Goal: Transaction & Acquisition: Subscribe to service/newsletter

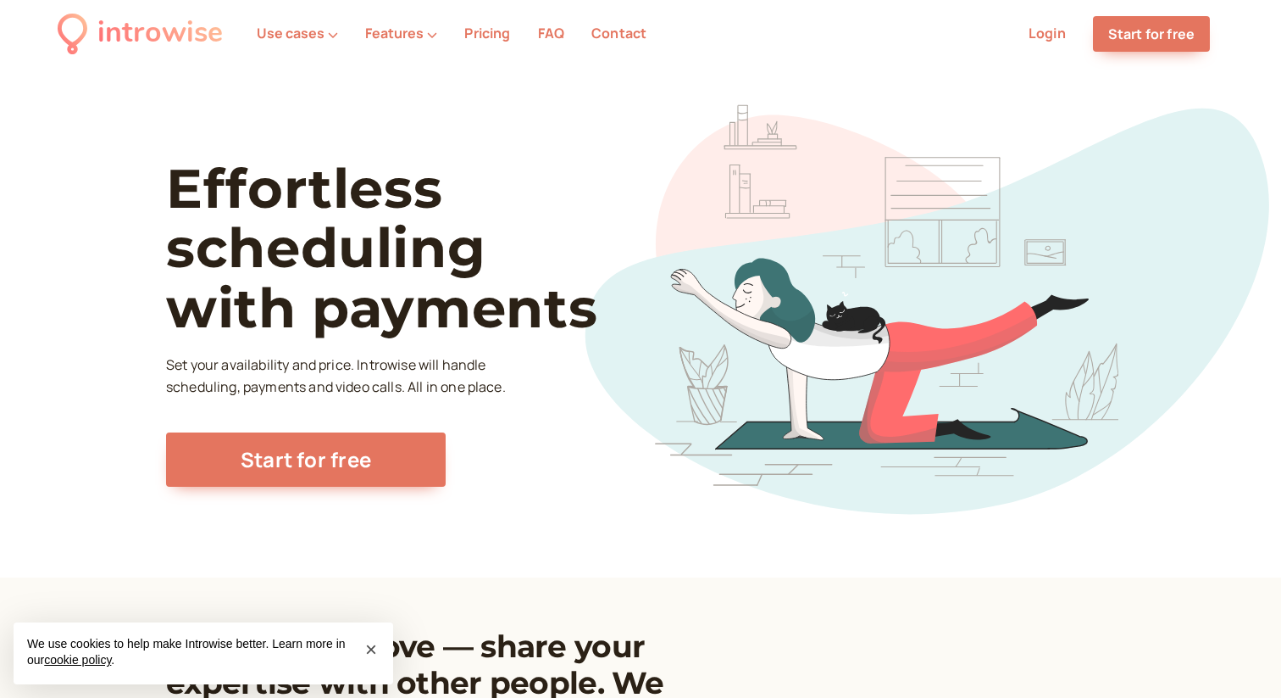
click at [494, 35] on link "Pricing" at bounding box center [487, 33] width 46 height 19
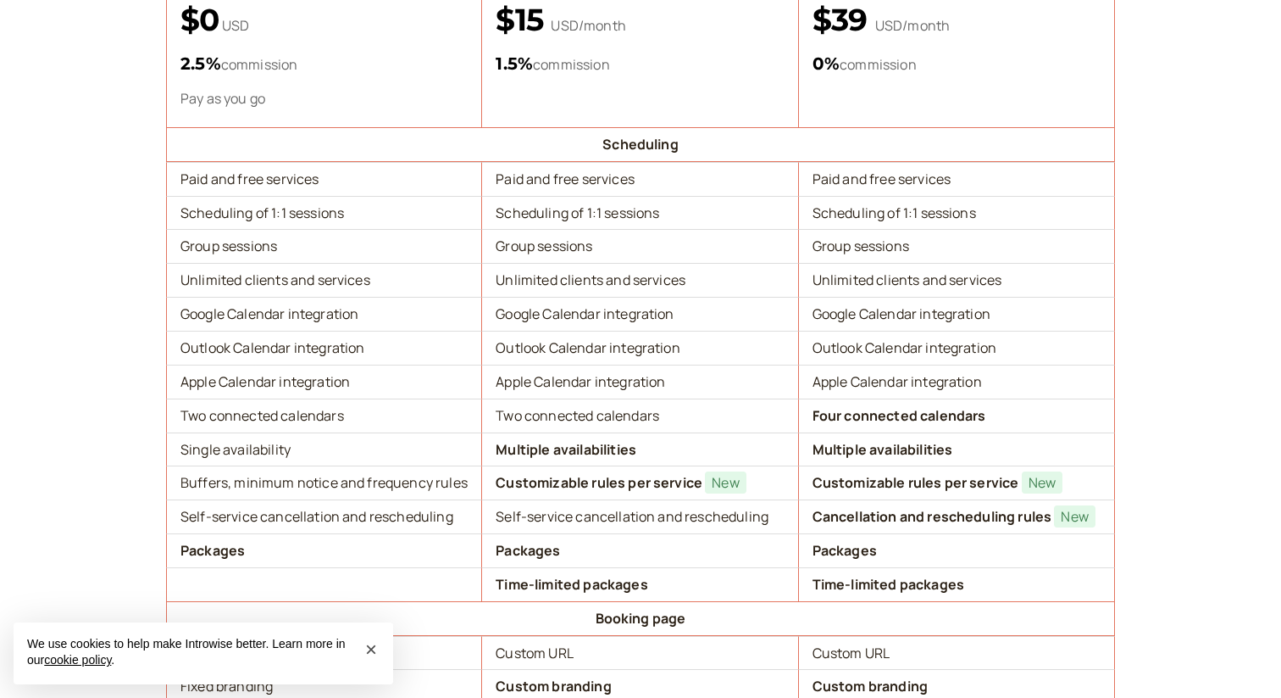
scroll to position [390, 0]
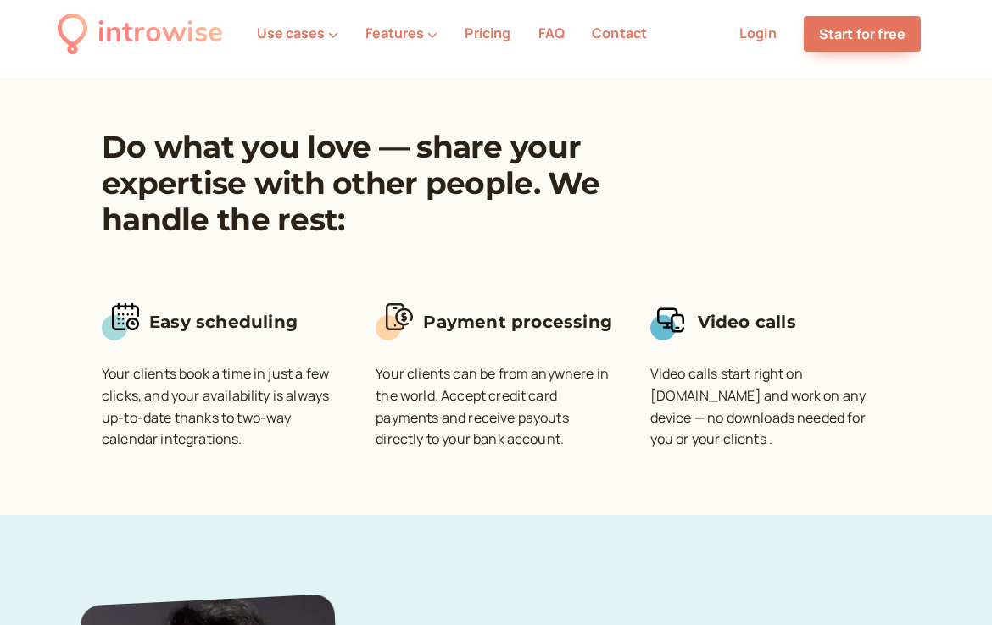
scroll to position [448, 0]
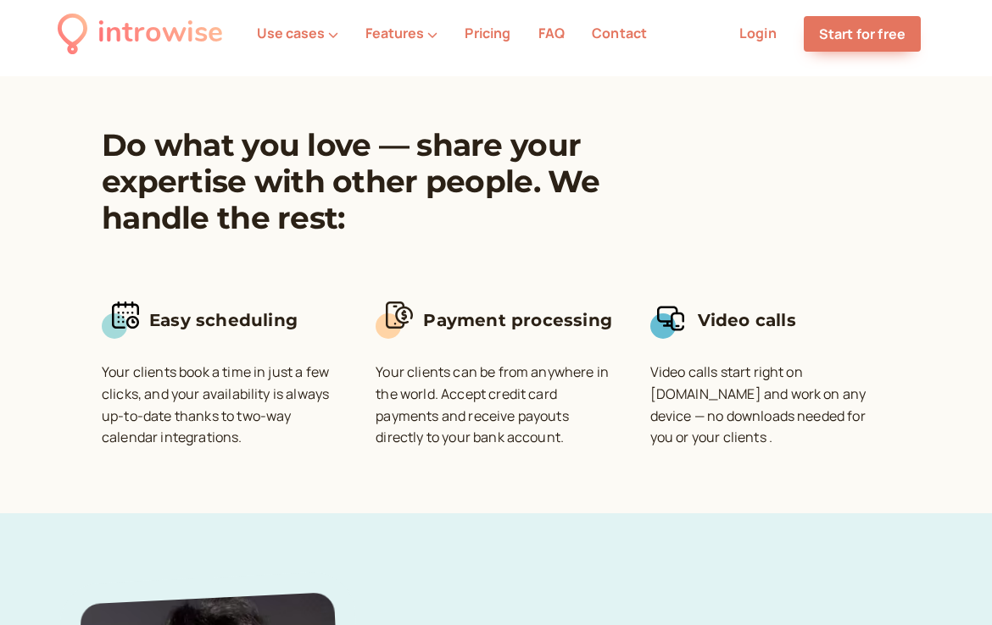
click at [479, 35] on link "Pricing" at bounding box center [487, 33] width 46 height 19
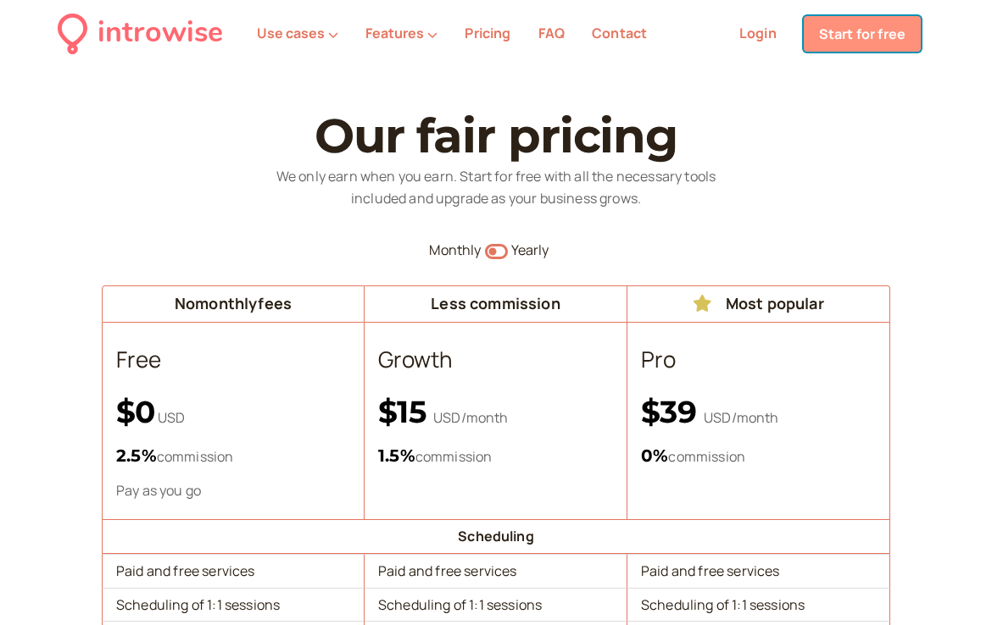
click at [814, 28] on link "Start for free" at bounding box center [861, 34] width 117 height 36
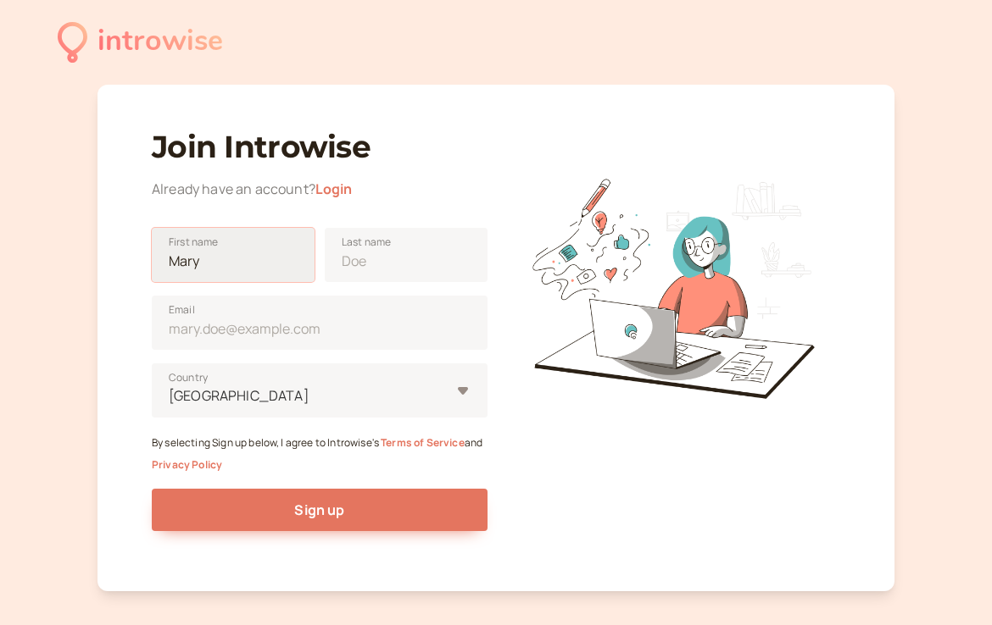
click at [284, 260] on input "First name" at bounding box center [233, 255] width 163 height 54
type input "Heidi"
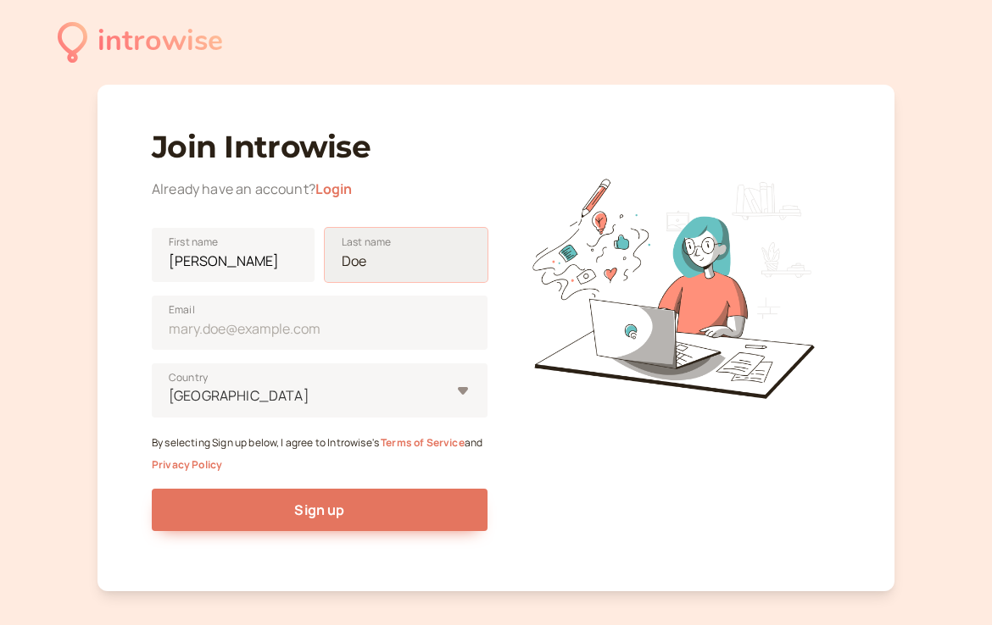
click at [374, 264] on input "Last name" at bounding box center [406, 255] width 163 height 54
type input "Qandah"
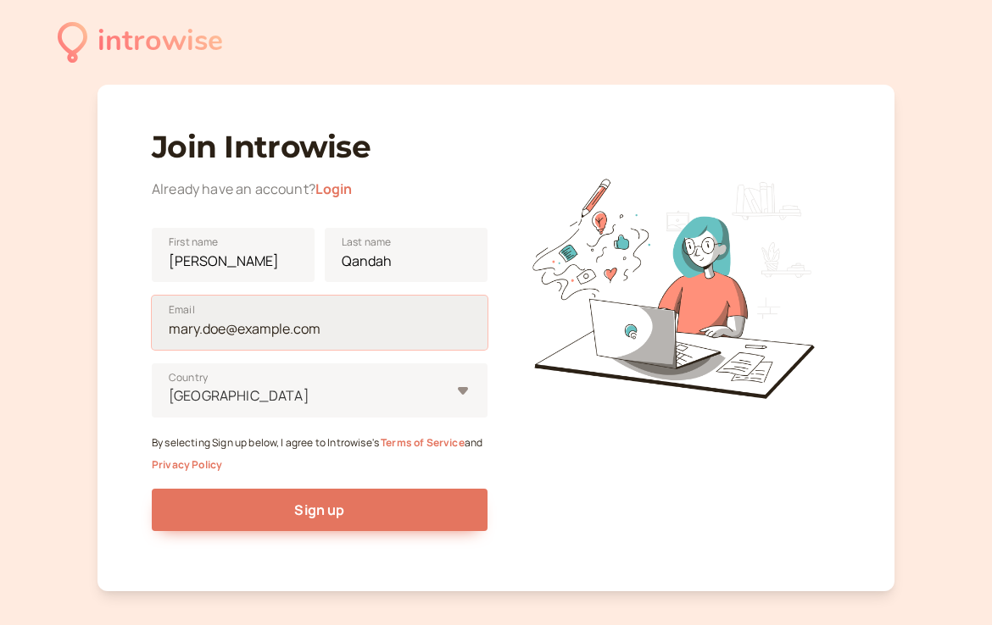
click at [291, 334] on input "Email" at bounding box center [320, 323] width 336 height 54
type input "hqandah@scu.edu"
type input "United States"
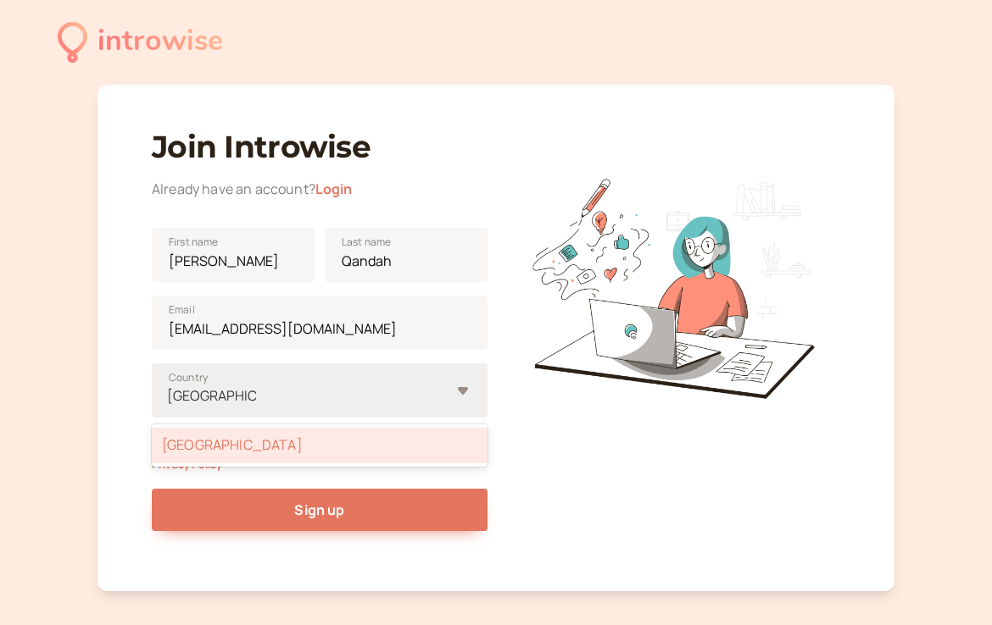
click at [247, 441] on div "United States" at bounding box center [320, 446] width 336 height 36
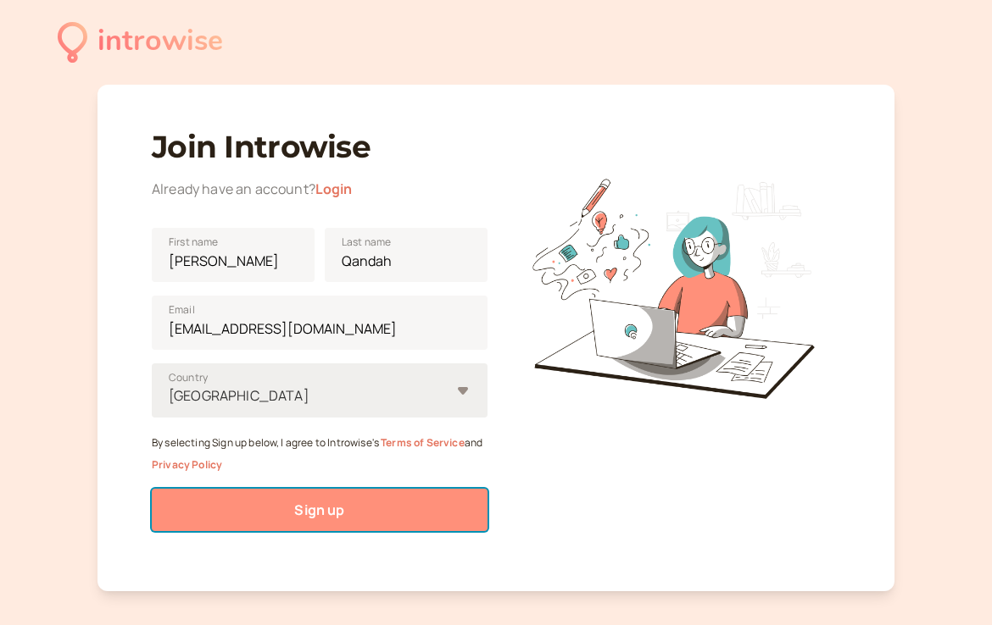
click at [258, 504] on button "Sign up" at bounding box center [320, 510] width 336 height 42
click at [372, 509] on button "Sign up" at bounding box center [320, 510] width 336 height 42
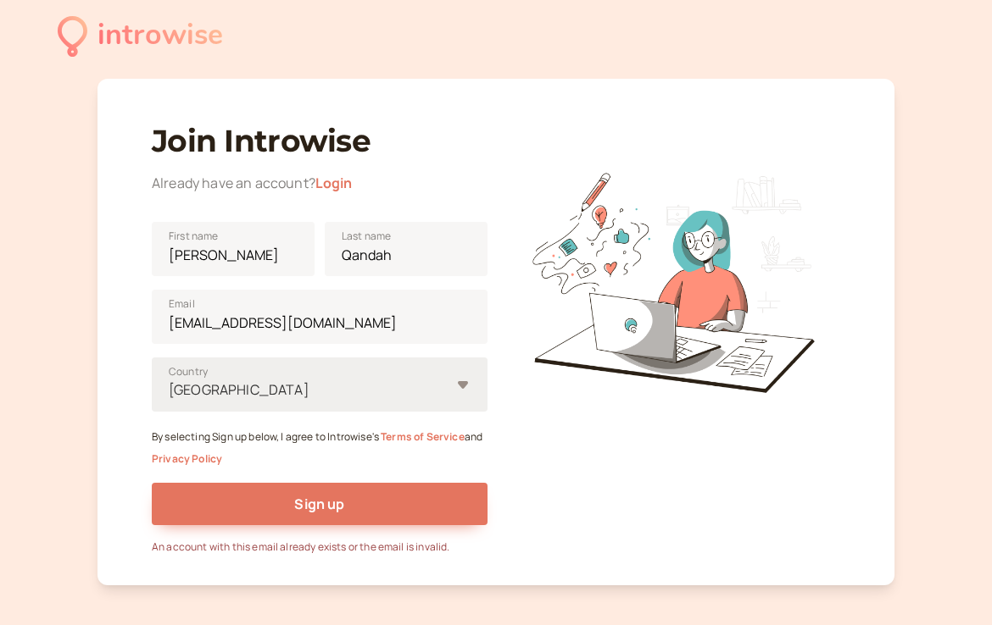
scroll to position [4, 0]
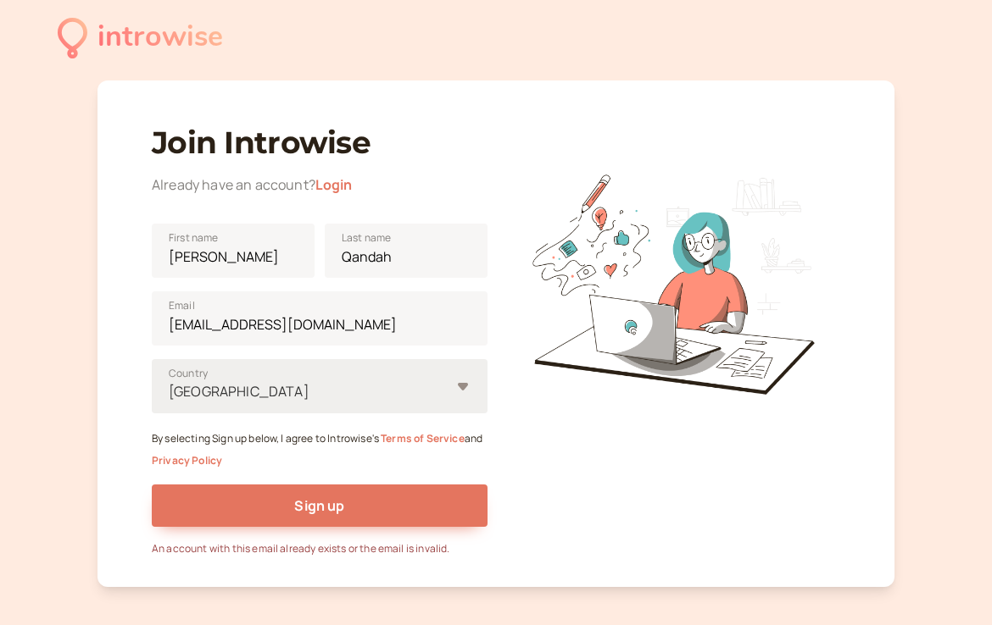
click at [161, 47] on div "introwise" at bounding box center [159, 37] width 125 height 47
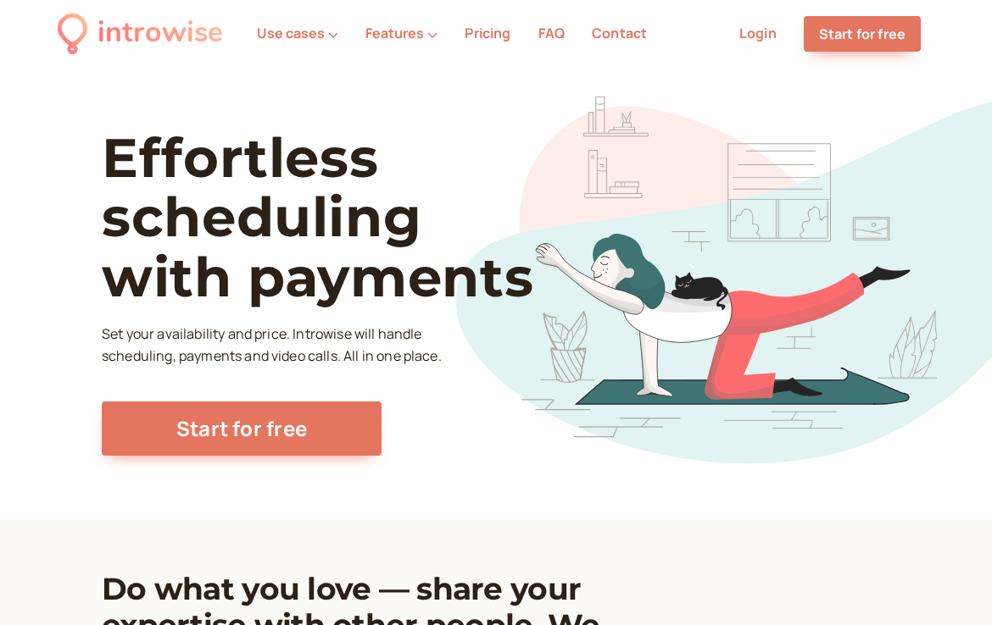
click at [746, 31] on link "Login" at bounding box center [757, 33] width 37 height 19
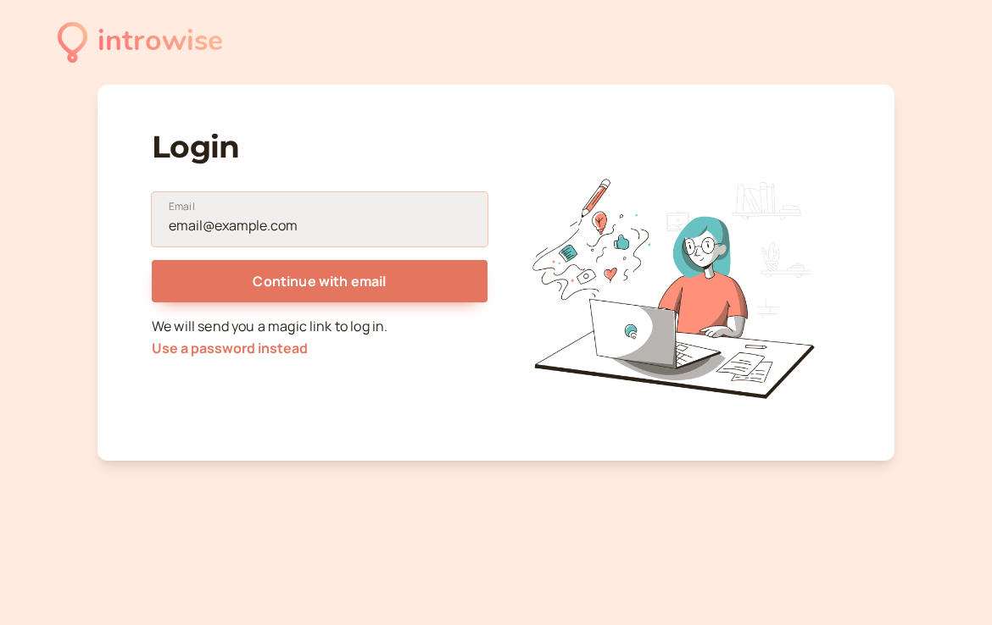
click at [342, 227] on input "Email" at bounding box center [320, 219] width 336 height 54
type input "hqandah@scu.edu"
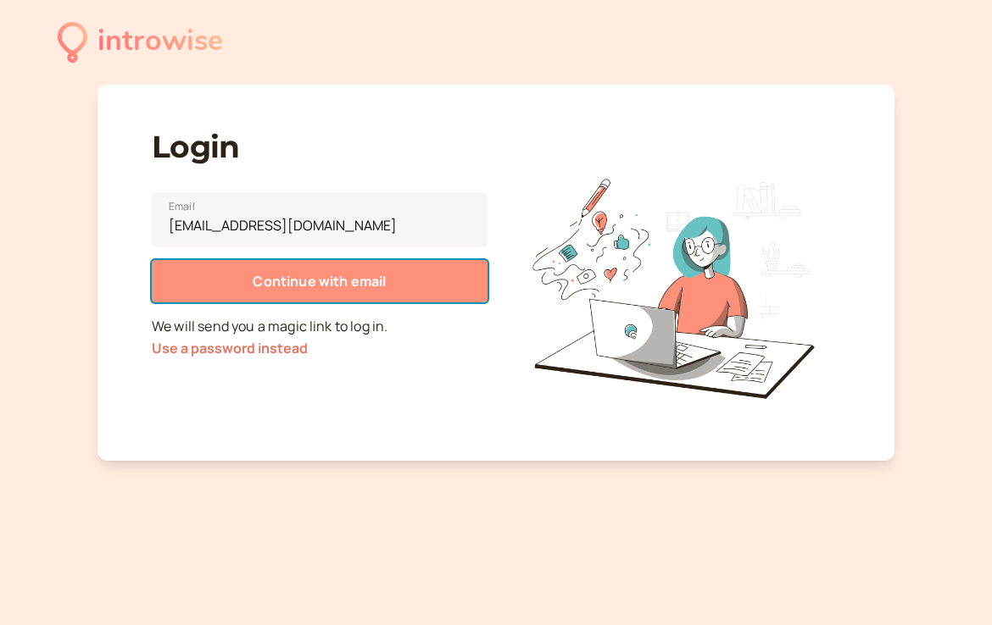
click at [323, 286] on span "Continue with email" at bounding box center [319, 281] width 133 height 19
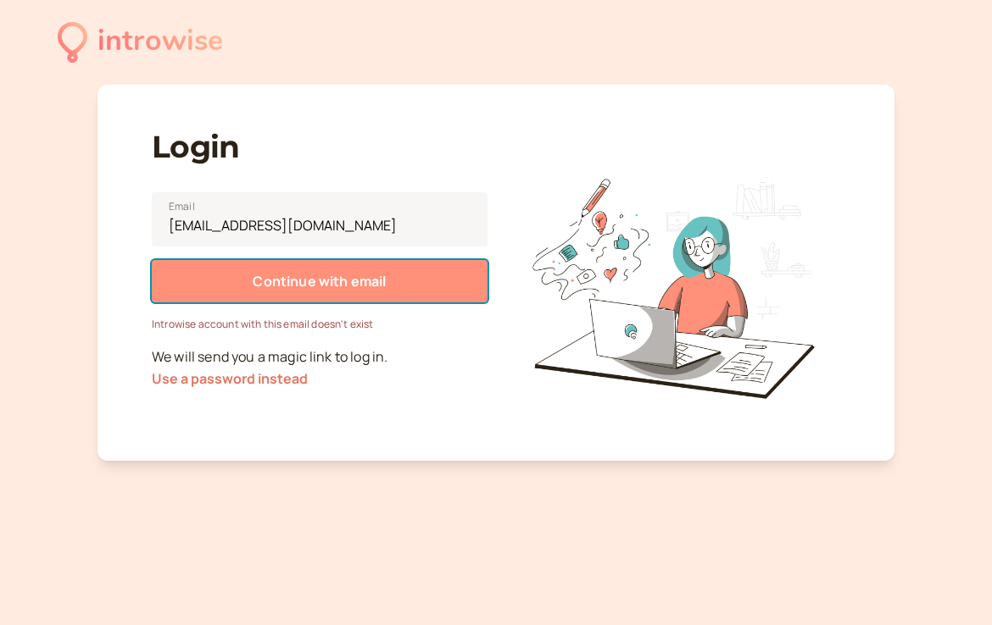
click at [298, 280] on span "Continue with email" at bounding box center [319, 281] width 133 height 19
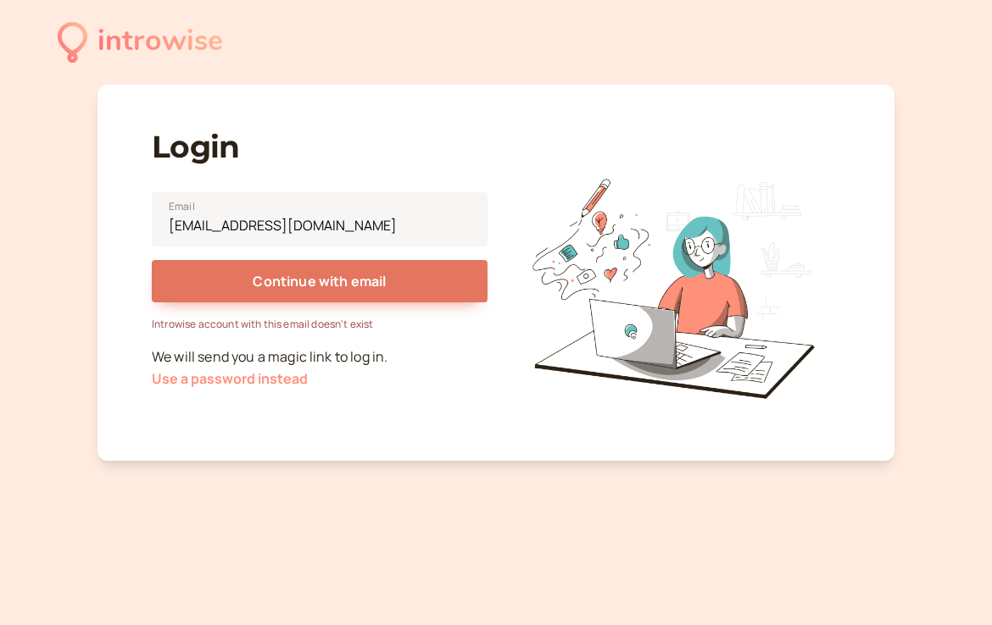
click at [253, 375] on button "Use a password instead" at bounding box center [230, 378] width 156 height 15
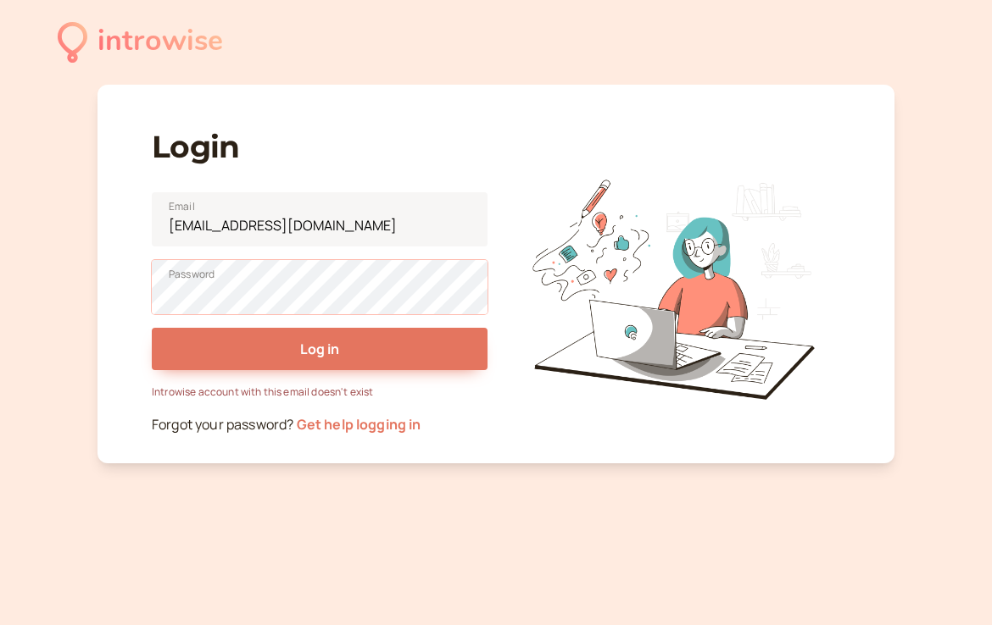
click at [152, 328] on button "Log in" at bounding box center [320, 349] width 336 height 42
click at [342, 425] on link "Get help logging in" at bounding box center [359, 424] width 125 height 19
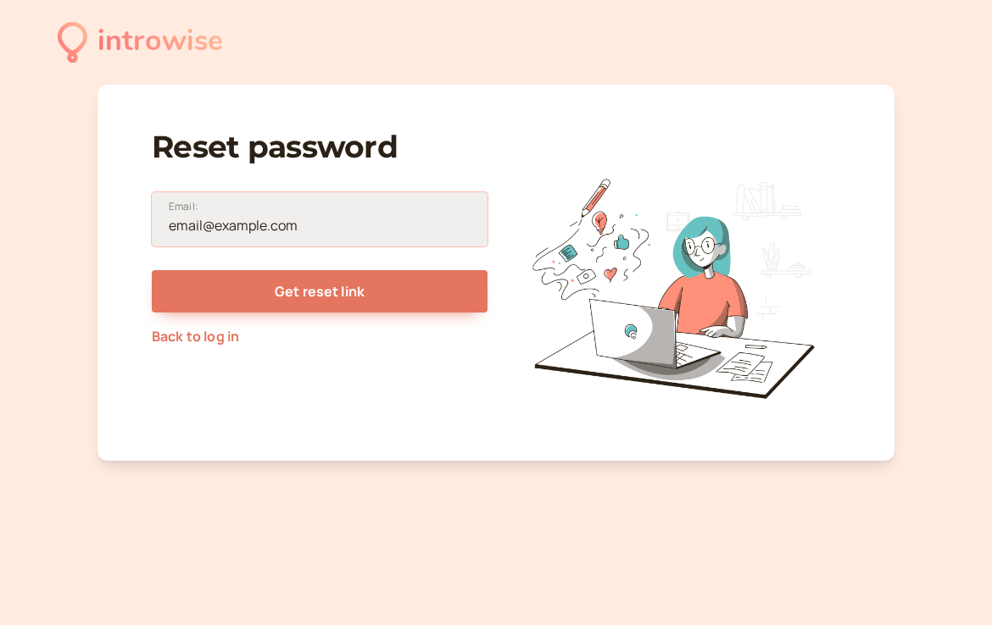
click at [327, 228] on input "Email:" at bounding box center [320, 219] width 336 height 54
type input "hqandah@scu.edu"
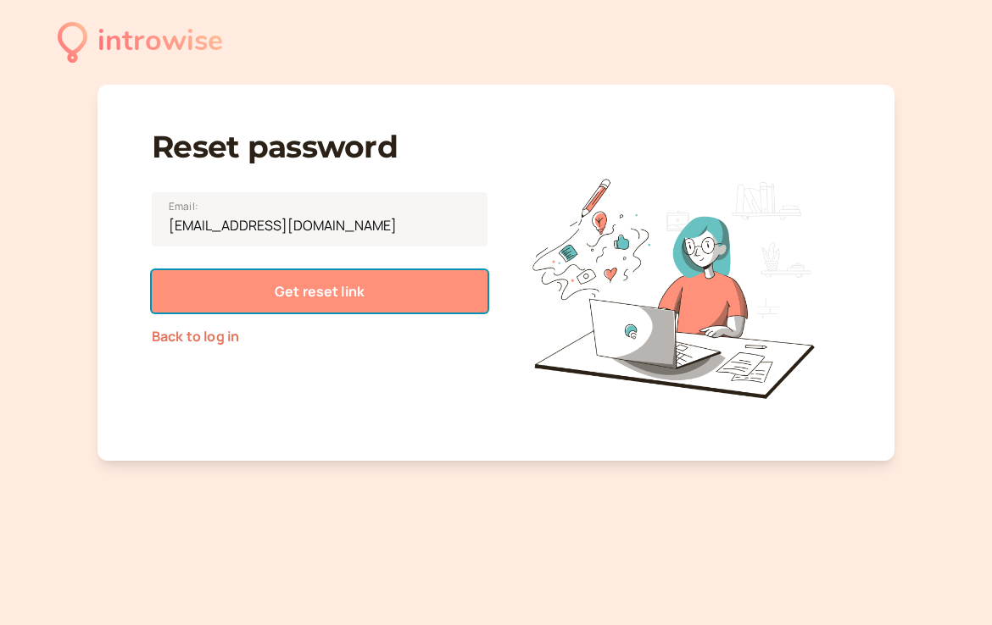
click at [325, 290] on span "Get reset link" at bounding box center [320, 291] width 90 height 19
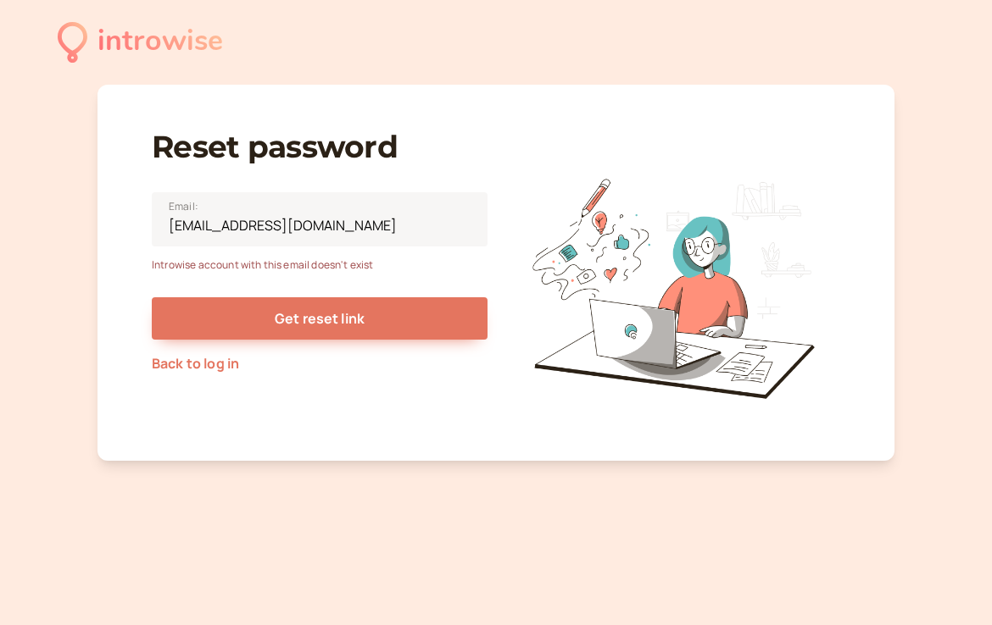
click at [118, 27] on div "introwise" at bounding box center [159, 42] width 125 height 47
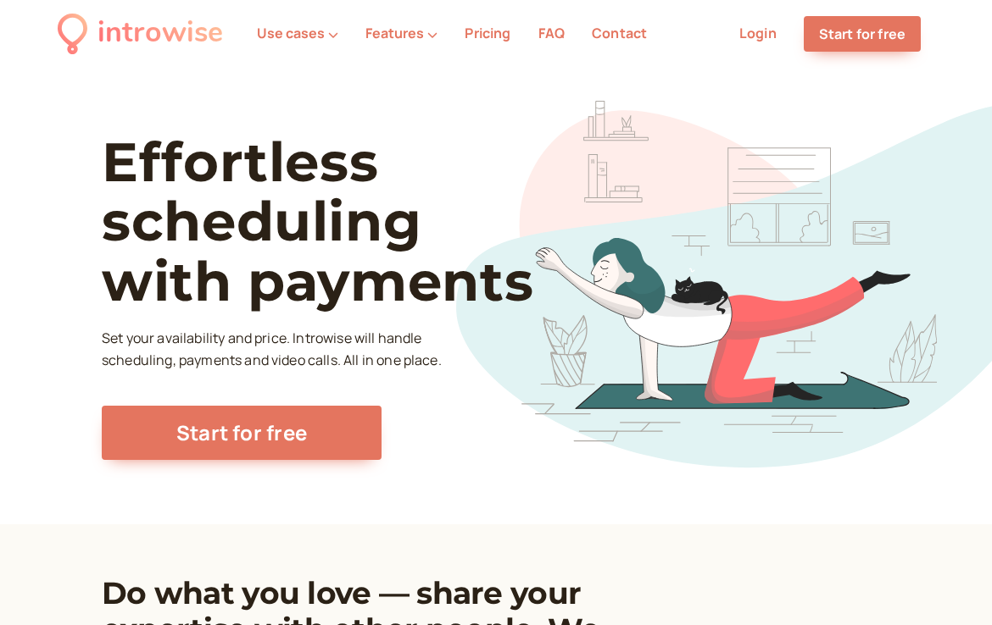
click at [766, 41] on link "Login" at bounding box center [757, 33] width 37 height 19
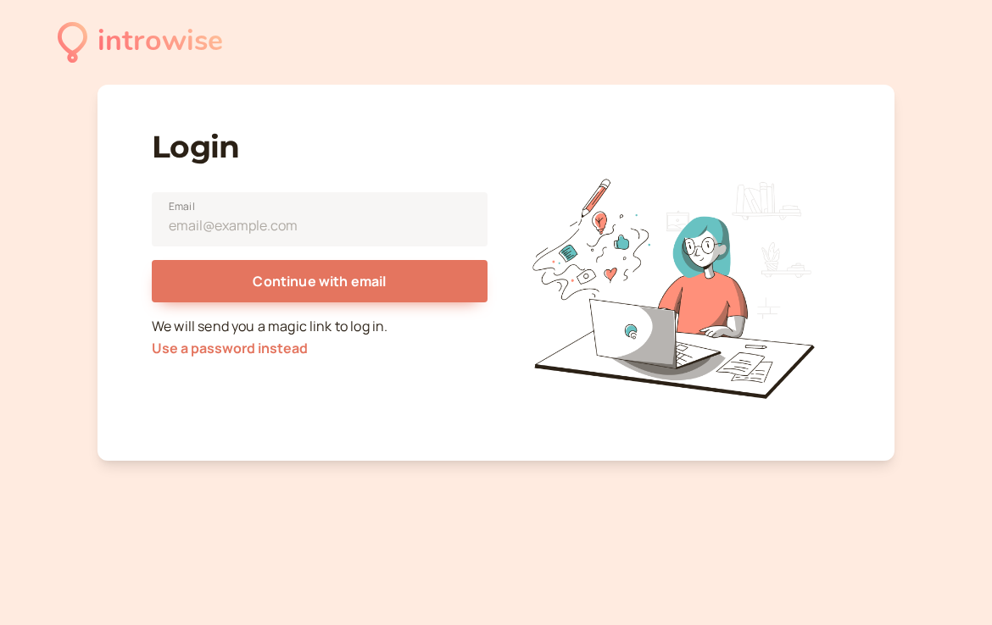
click at [104, 56] on div "introwise" at bounding box center [159, 42] width 125 height 47
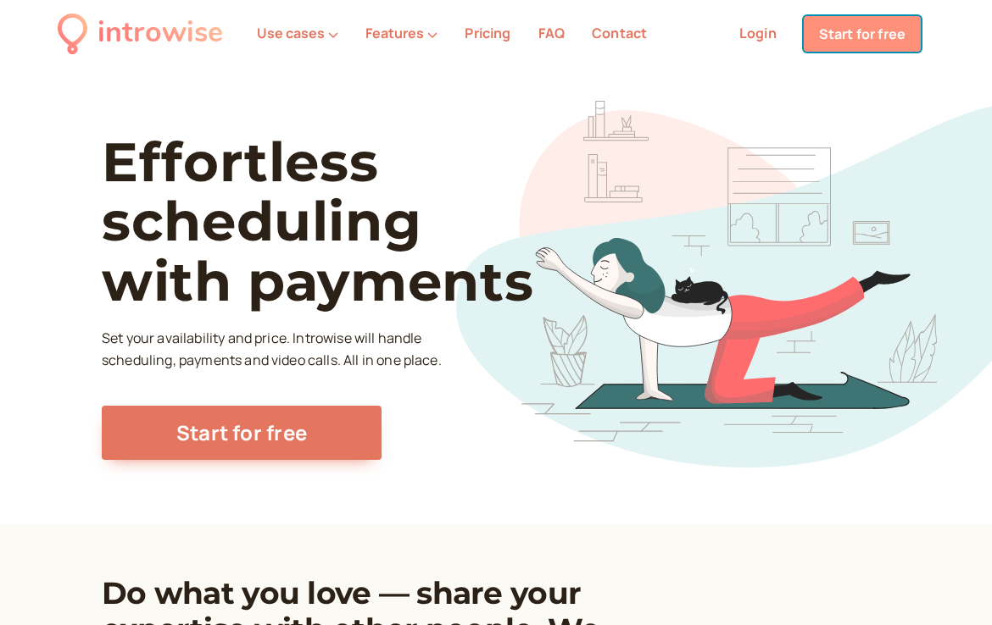
click at [842, 20] on link "Start for free" at bounding box center [861, 34] width 117 height 36
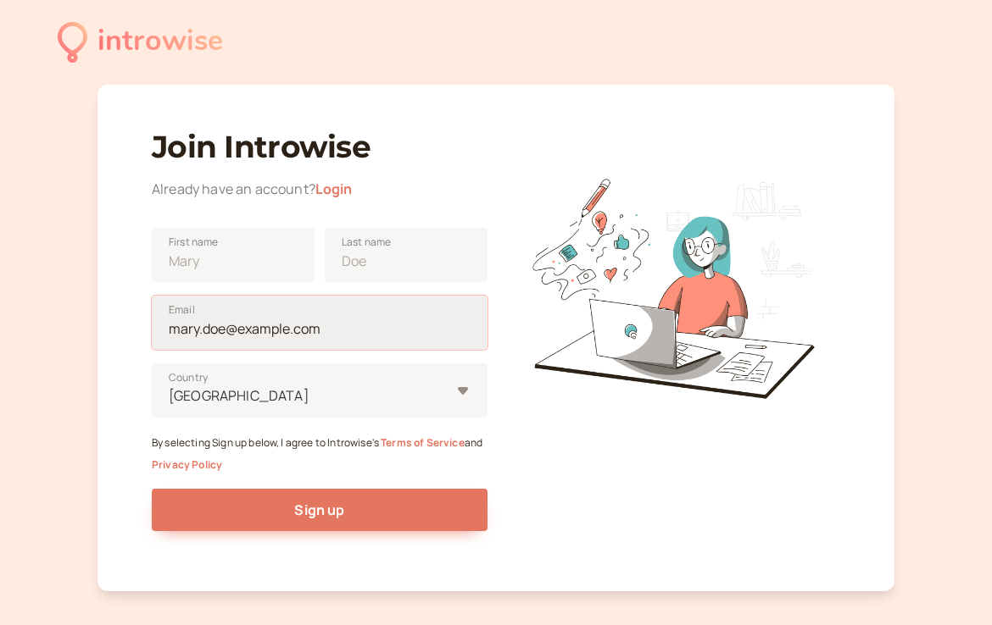
click at [260, 334] on input "Email" at bounding box center [320, 323] width 336 height 54
type input "hqandah@scu.edu"
type input "United States"
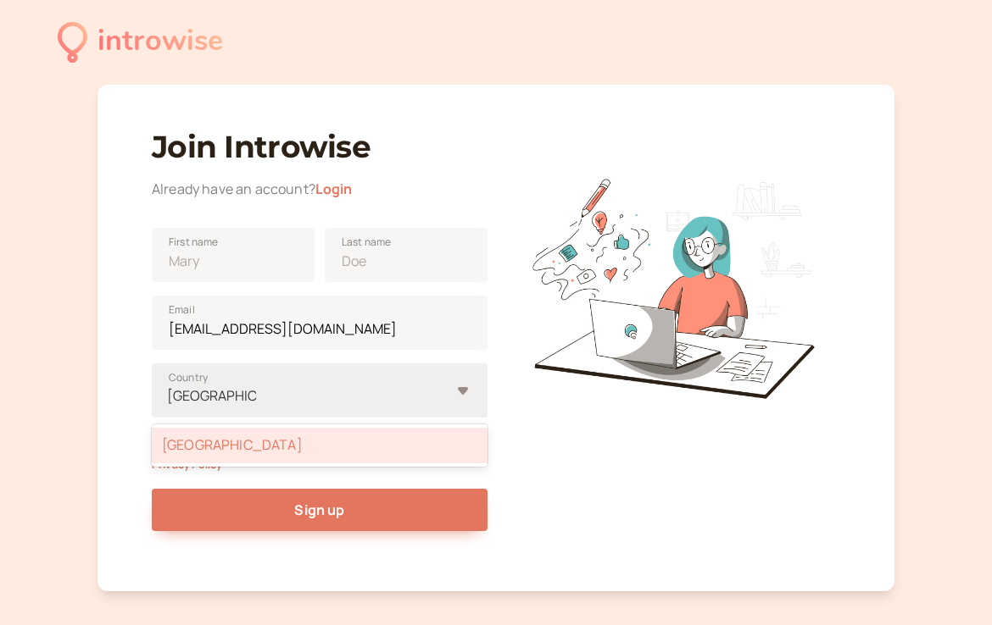
click at [288, 387] on div "United States" at bounding box center [308, 396] width 283 height 23
click at [256, 387] on input "United States" at bounding box center [211, 395] width 89 height 19
click at [281, 429] on div "United States" at bounding box center [320, 446] width 336 height 36
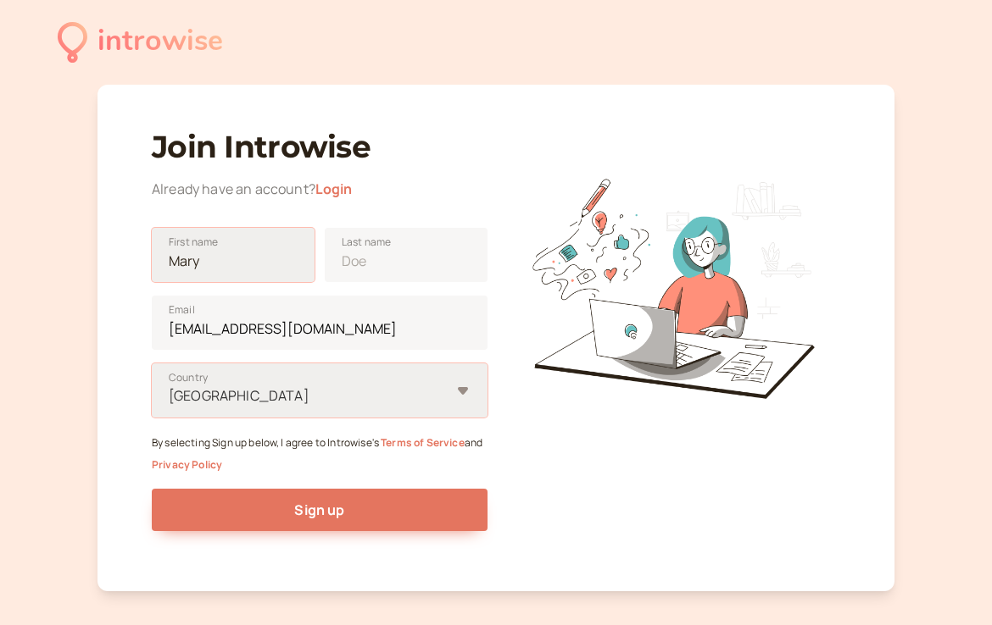
click at [225, 264] on input "First name" at bounding box center [233, 255] width 163 height 54
type input "Heidi"
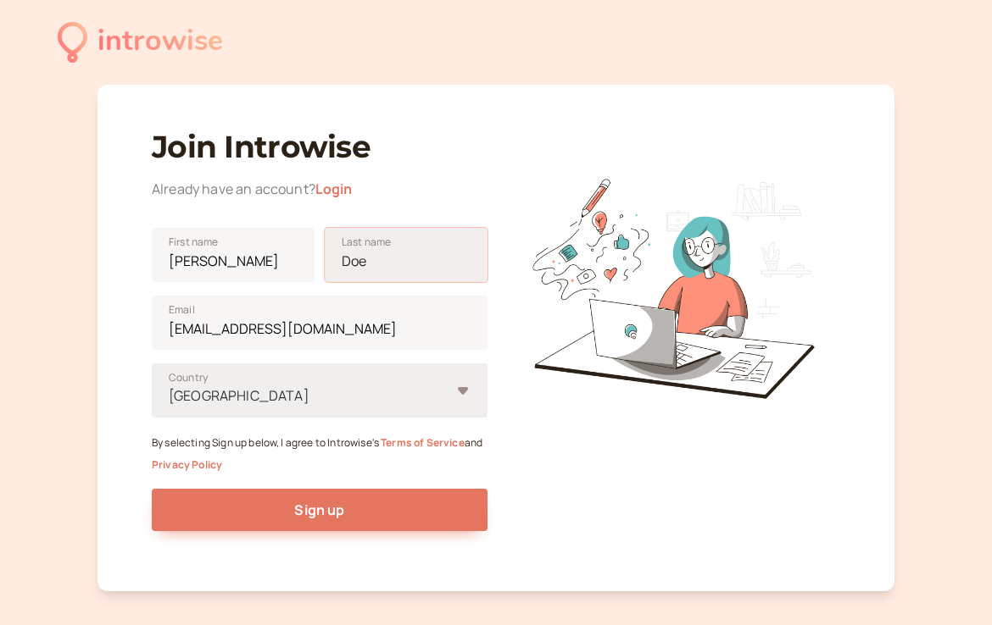
click at [395, 262] on input "Last name" at bounding box center [406, 255] width 163 height 54
type input "Qandah"
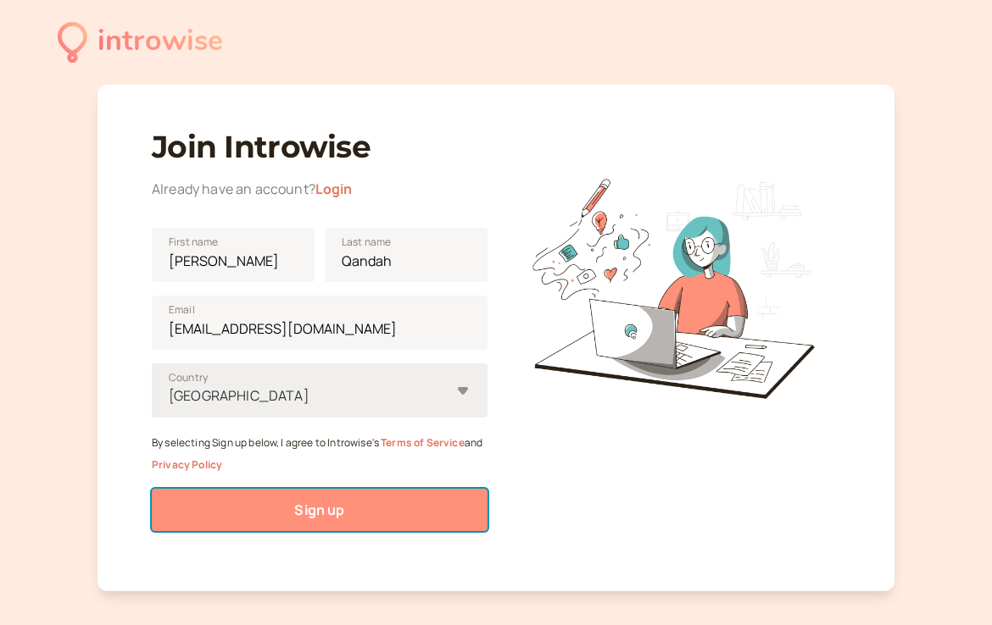
click at [329, 498] on button "Sign up" at bounding box center [320, 510] width 336 height 42
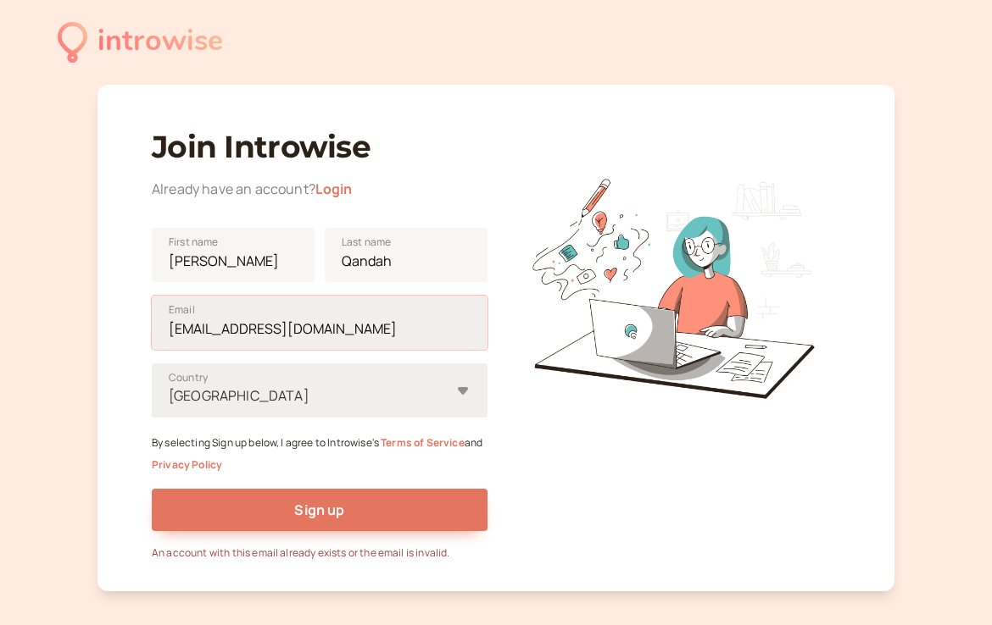
click at [299, 332] on input "hqandah@scu.edu" at bounding box center [320, 323] width 336 height 54
click at [303, 331] on input "hqandah@scu.edu" at bounding box center [320, 323] width 336 height 54
click at [289, 331] on input "hqandah@scu.edu" at bounding box center [320, 323] width 336 height 54
drag, startPoint x: 289, startPoint y: 331, endPoint x: 149, endPoint y: 325, distance: 139.9
click at [149, 325] on div "Join Introwise Already have an account? Login Heidi First name Qandah Last name…" at bounding box center [495, 338] width 797 height 507
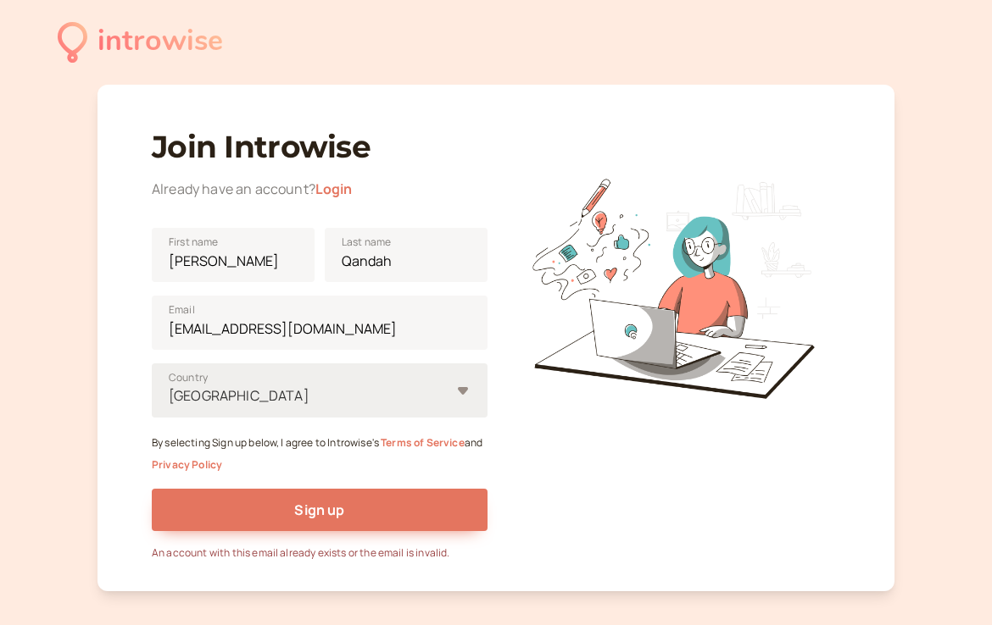
click at [333, 186] on link "Login" at bounding box center [333, 189] width 37 height 19
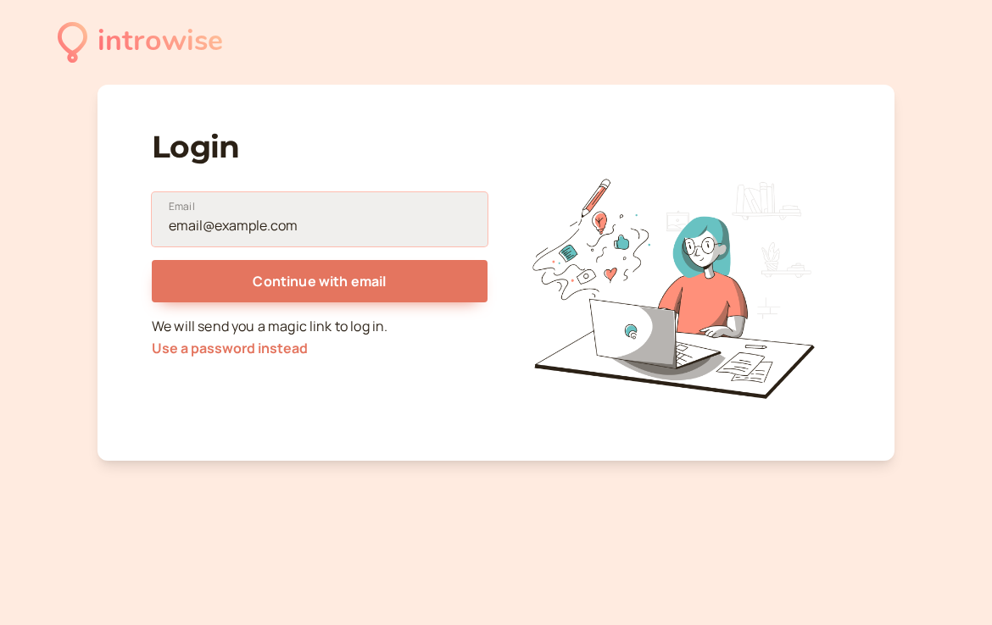
click at [265, 225] on input "Email" at bounding box center [320, 219] width 336 height 54
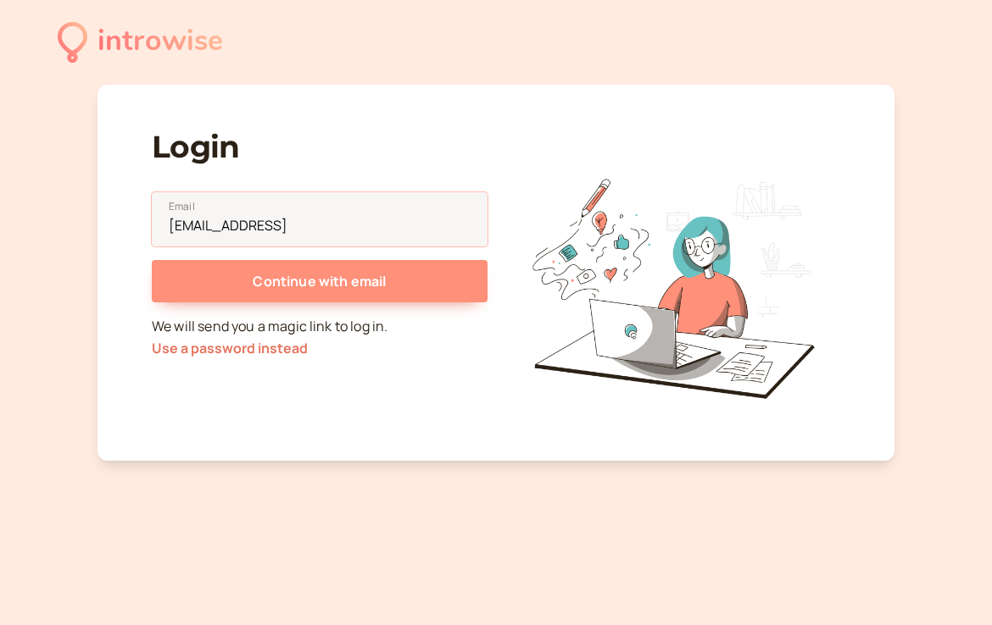
type input "hqandah@scu.edu"
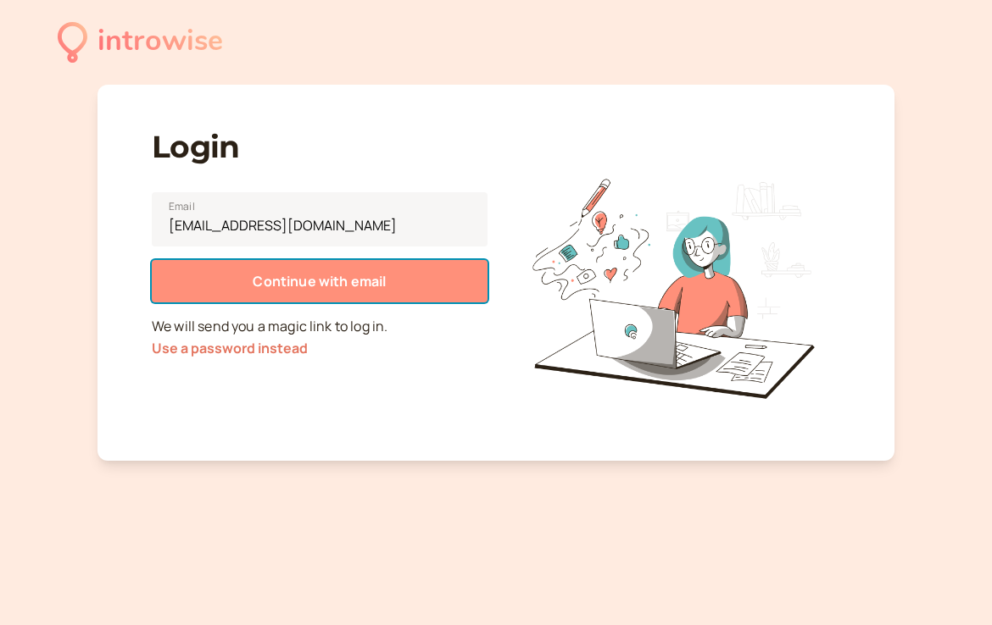
click at [188, 279] on button "Continue with email" at bounding box center [320, 281] width 336 height 42
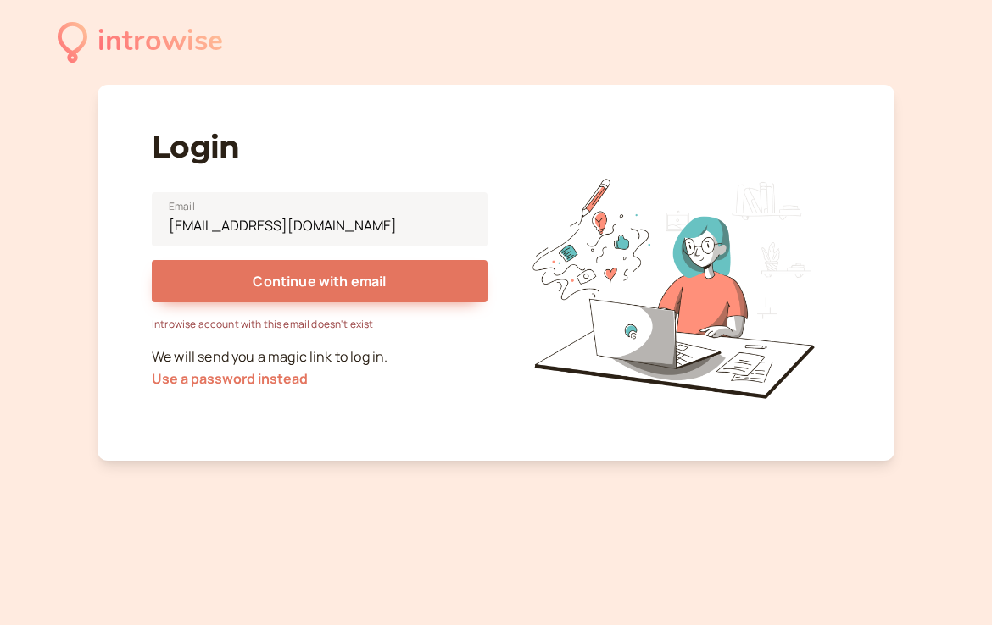
click at [102, 35] on div "introwise" at bounding box center [159, 42] width 125 height 47
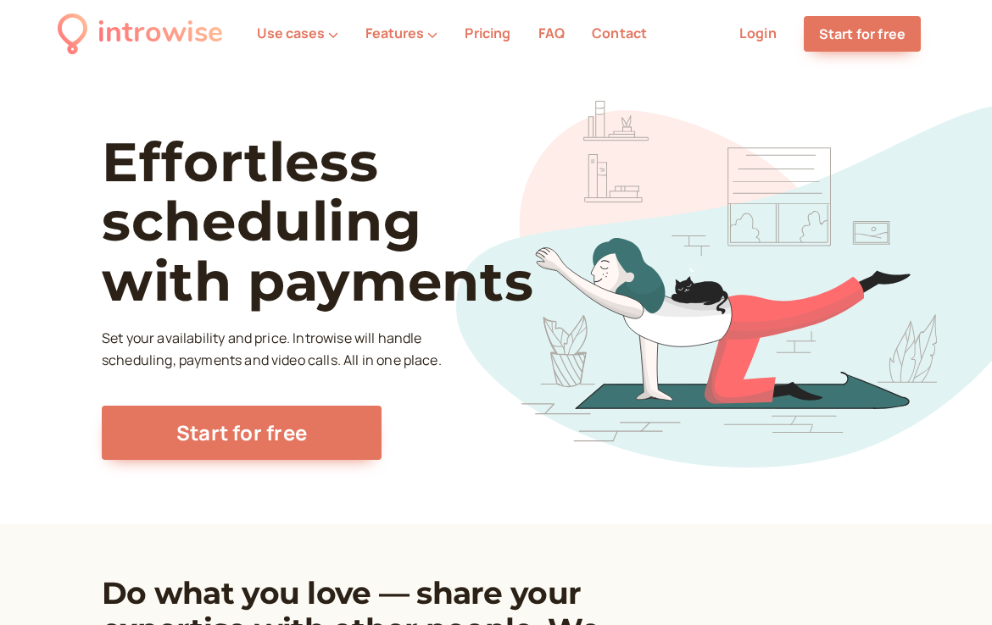
click at [601, 31] on link "Contact" at bounding box center [619, 33] width 55 height 19
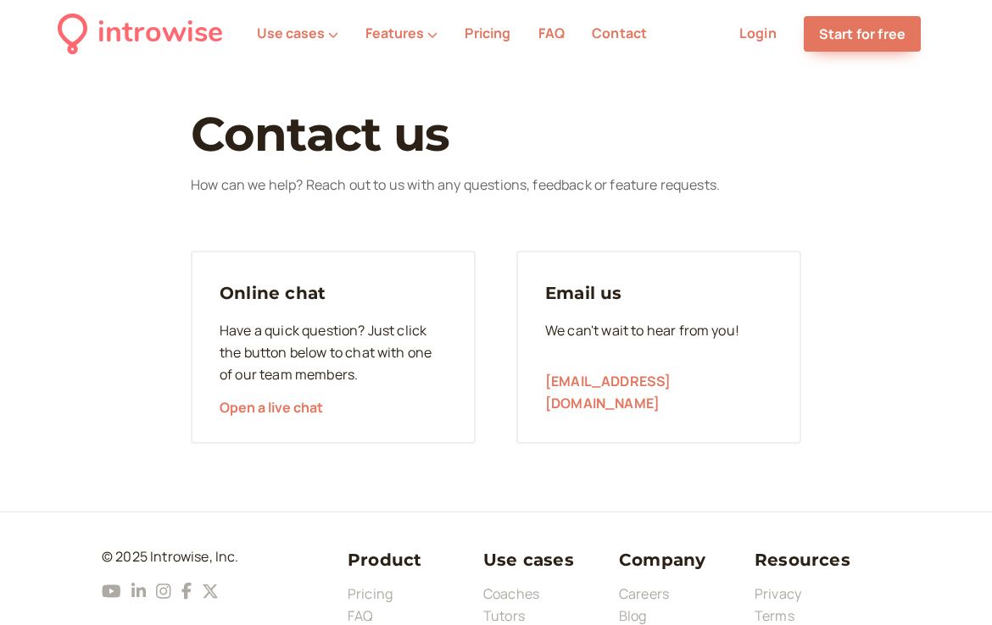
click at [552, 34] on link "FAQ" at bounding box center [551, 33] width 26 height 19
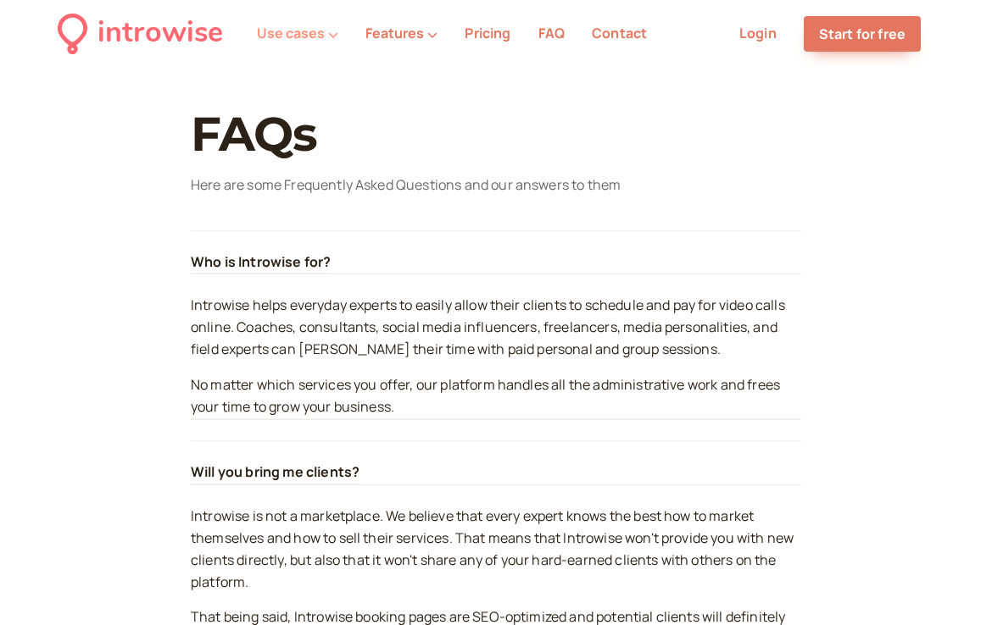
click at [292, 30] on button "Use cases" at bounding box center [297, 32] width 81 height 15
click at [839, 42] on link "Start for free" at bounding box center [861, 34] width 117 height 36
click at [489, 35] on link "Pricing" at bounding box center [487, 33] width 46 height 19
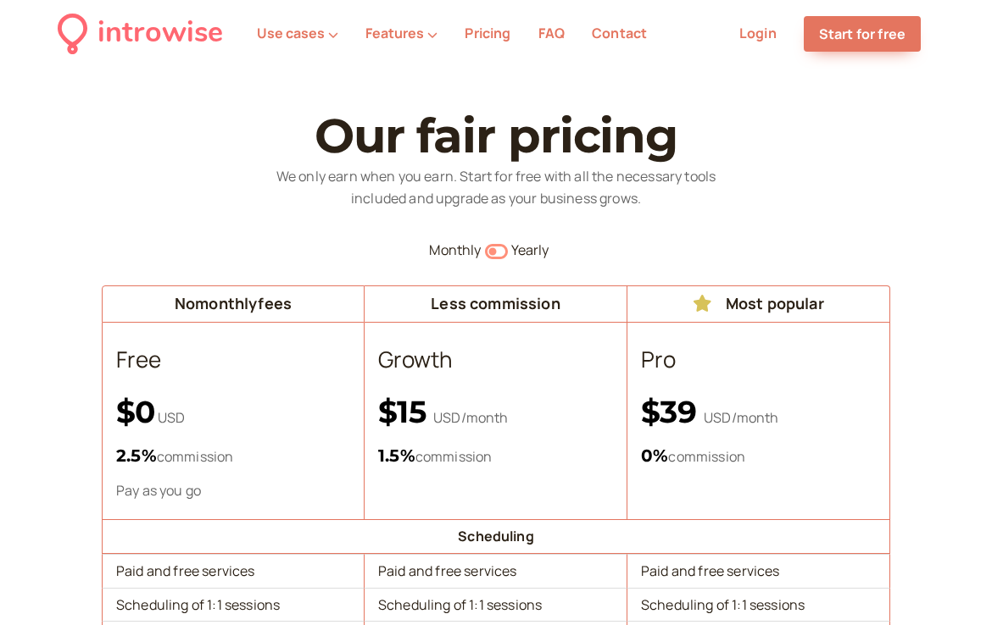
click at [500, 256] on icon "Switch to yearly" at bounding box center [496, 252] width 23 height 20
click at [620, 25] on link "Contact" at bounding box center [619, 33] width 55 height 19
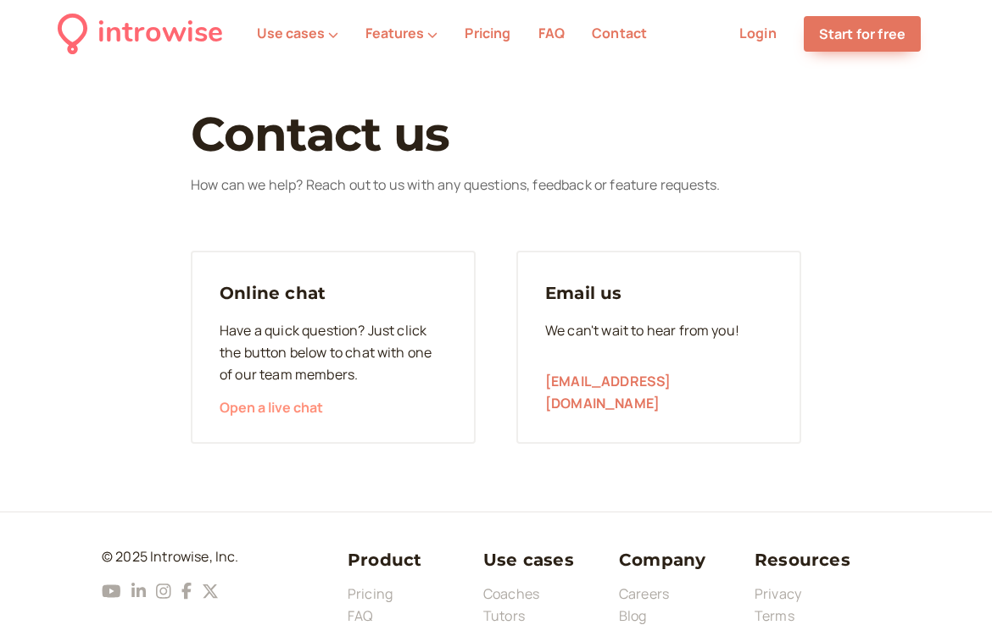
click at [272, 408] on span "Open a live chat" at bounding box center [271, 407] width 103 height 19
click at [826, 25] on link "Start for free" at bounding box center [861, 34] width 117 height 36
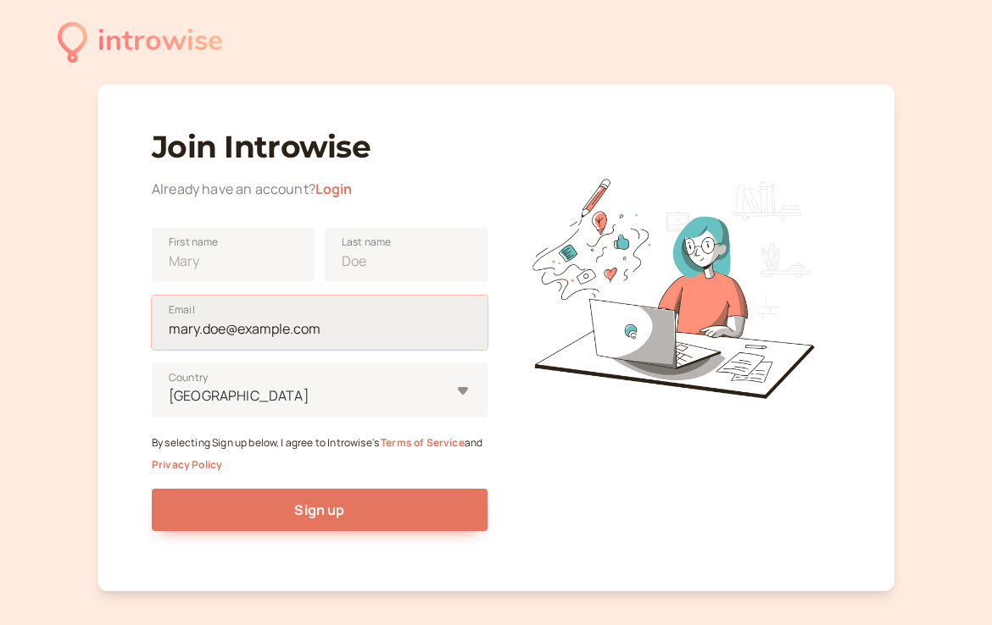
click at [284, 329] on input "Email" at bounding box center [320, 323] width 336 height 54
type input "hqandah@scu.edu"
type input "United States"
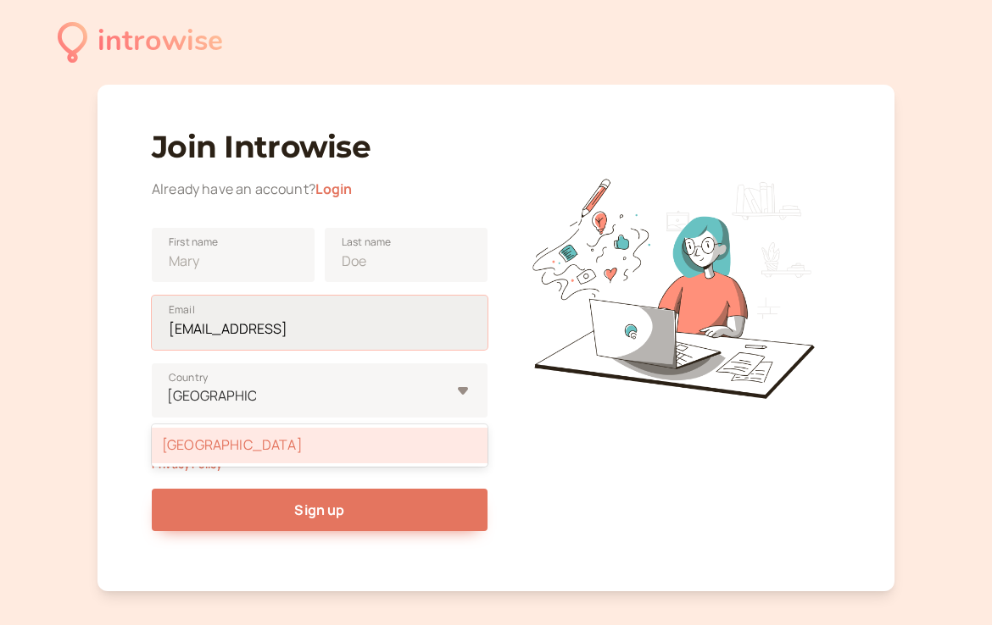
type input "hqandah@scu.edu"
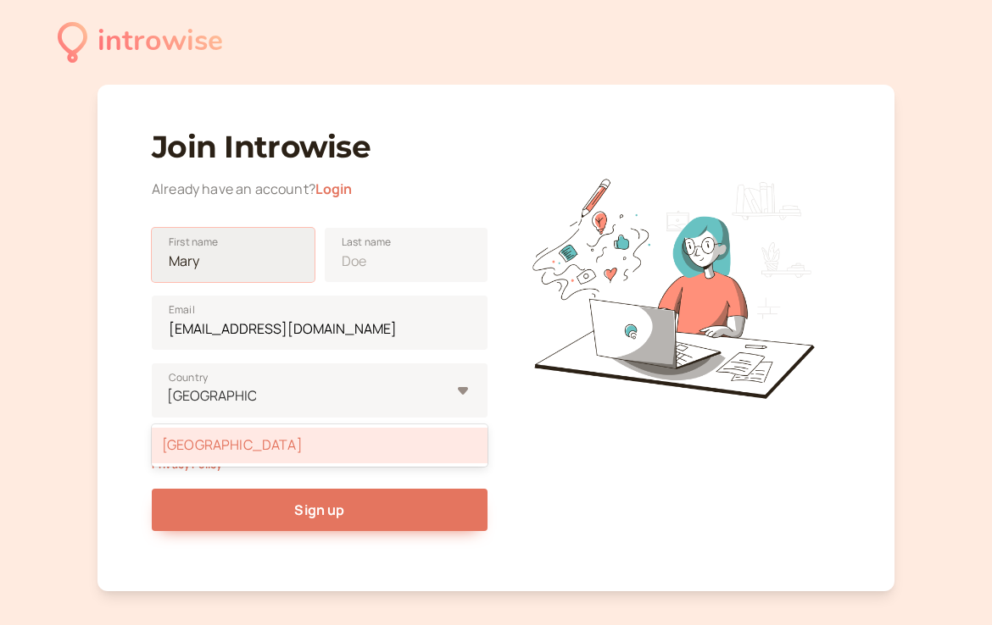
click at [239, 250] on input "First name" at bounding box center [233, 255] width 163 height 54
type input "Heidi"
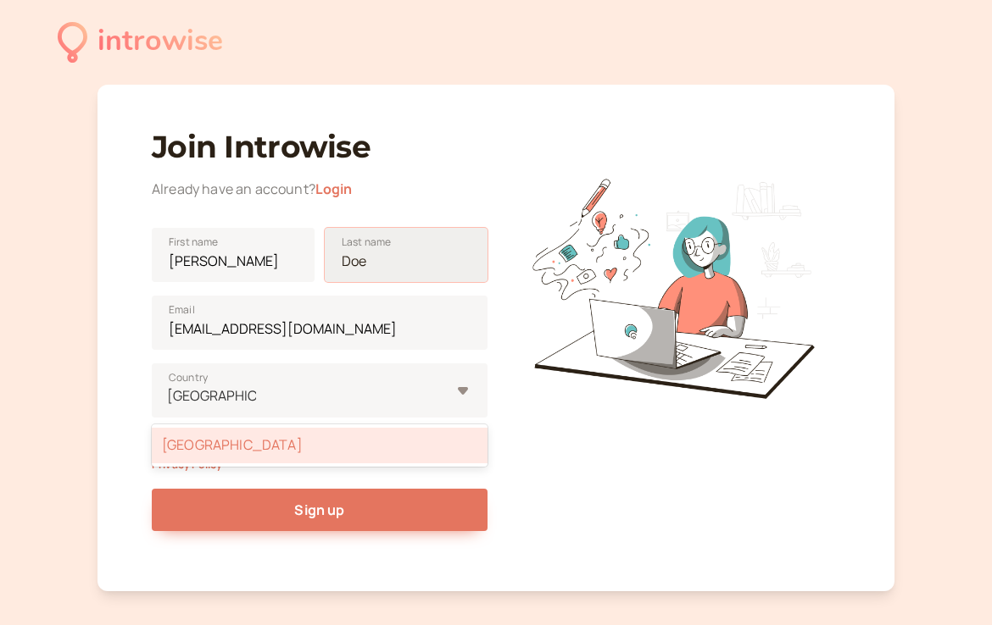
click at [370, 268] on input "Last name" at bounding box center [406, 255] width 163 height 54
type input "Qandah"
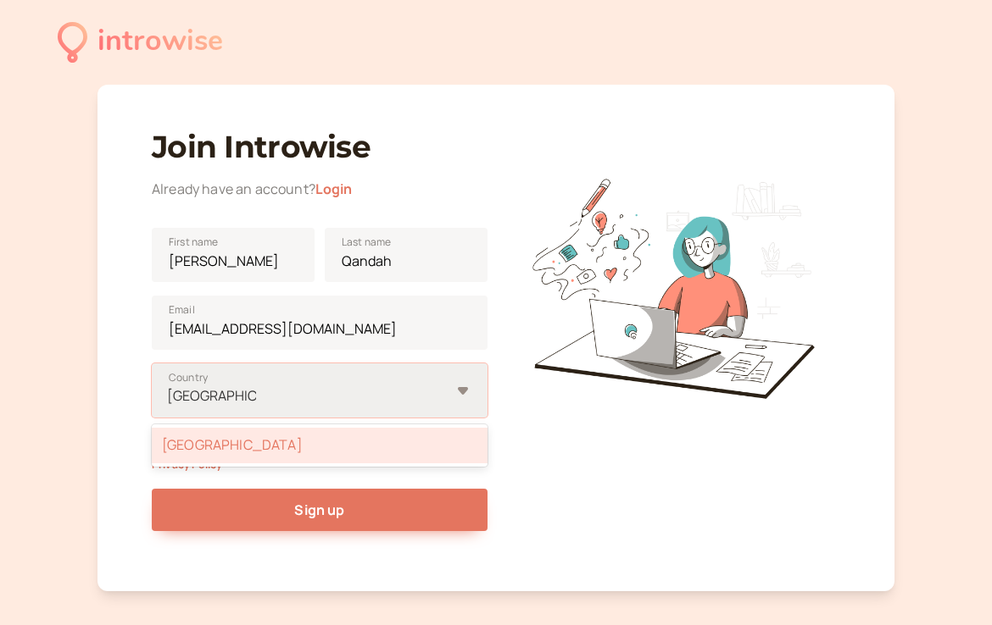
click at [341, 403] on div "United States" at bounding box center [308, 396] width 283 height 23
click at [256, 403] on input "United States" at bounding box center [211, 395] width 89 height 19
click at [336, 449] on div "United States" at bounding box center [320, 446] width 336 height 36
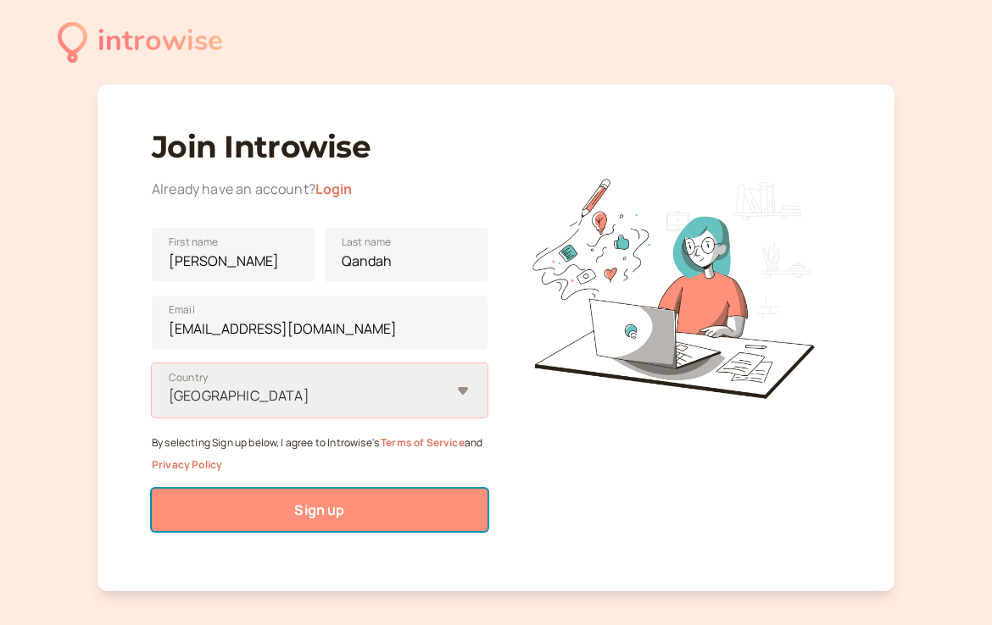
click at [341, 509] on span "Sign up" at bounding box center [319, 510] width 50 height 19
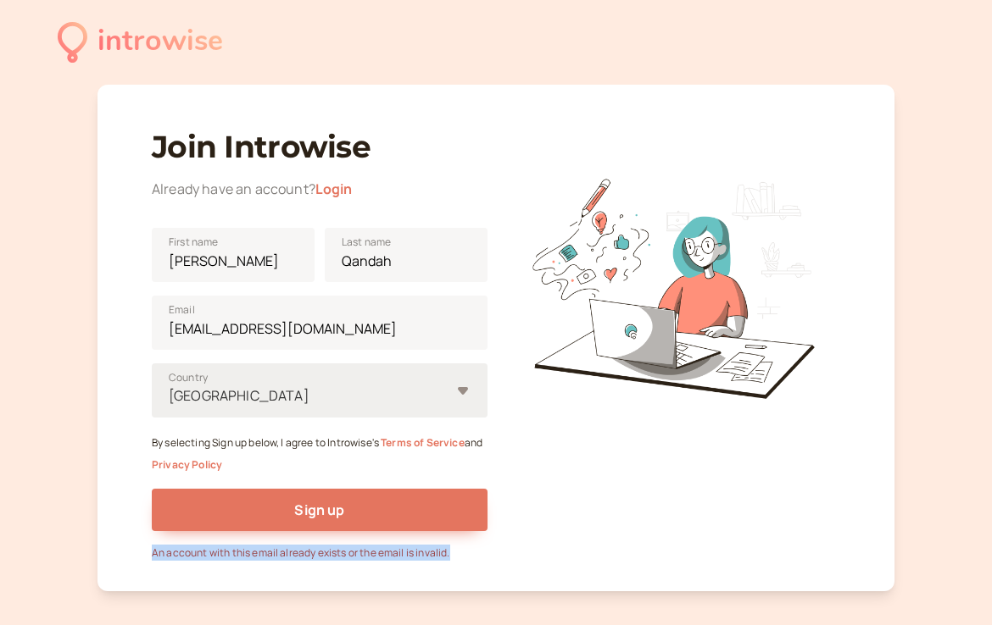
drag, startPoint x: 453, startPoint y: 554, endPoint x: 131, endPoint y: 553, distance: 322.1
click at [131, 553] on div "Join Introwise Already have an account? Login Heidi First name Qandah Last name…" at bounding box center [495, 338] width 797 height 507
copy div "An account with this email already exists or the email is invalid."
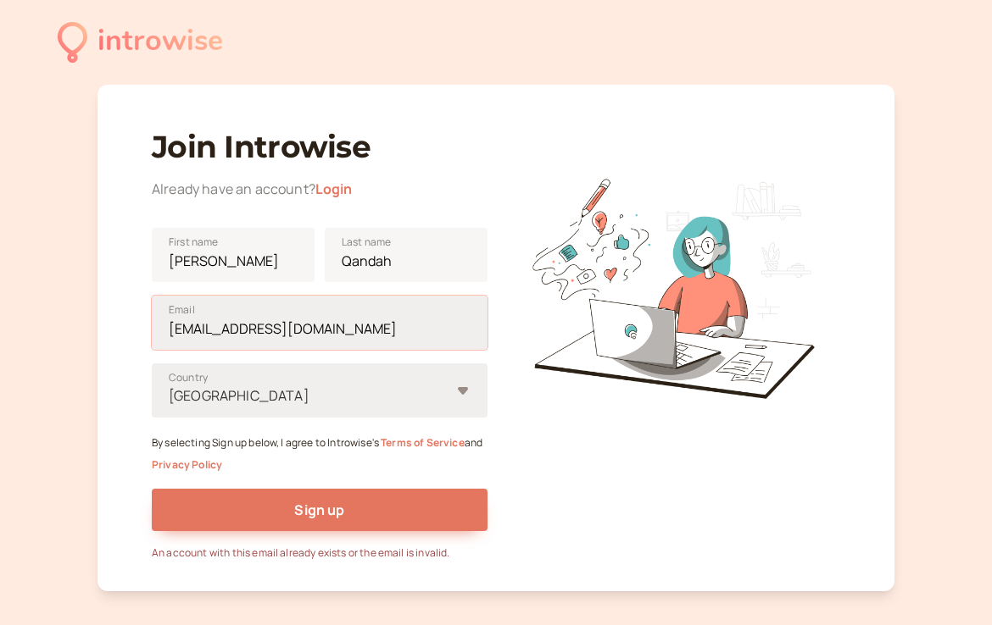
drag, startPoint x: 298, startPoint y: 333, endPoint x: 163, endPoint y: 331, distance: 135.6
click at [163, 331] on input "hqandah@scu.edu" at bounding box center [320, 323] width 336 height 54
type input "heidi.qandah@gmail.com"
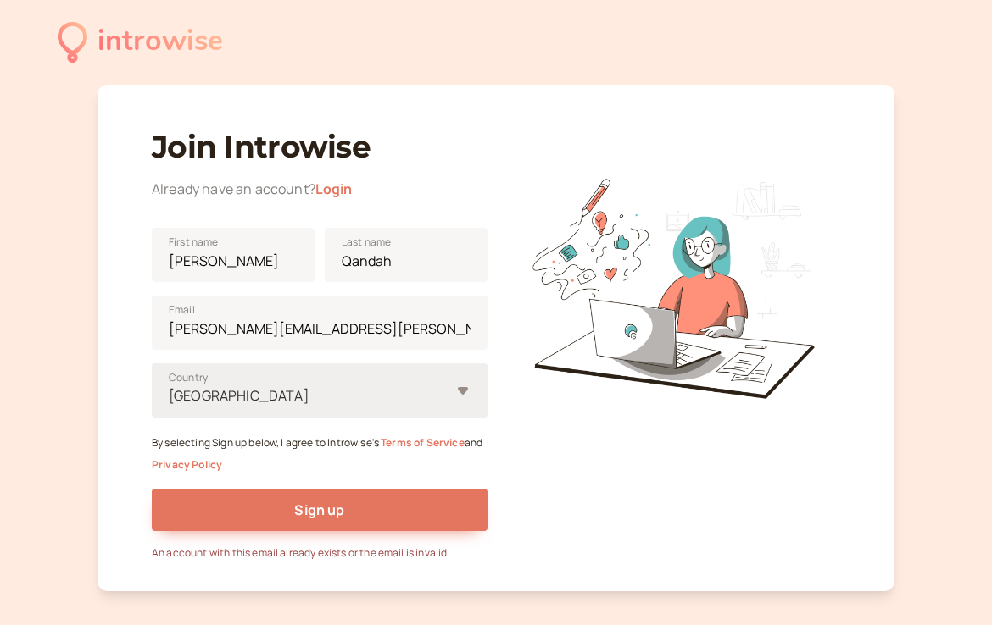
click at [529, 443] on div at bounding box center [672, 280] width 336 height 336
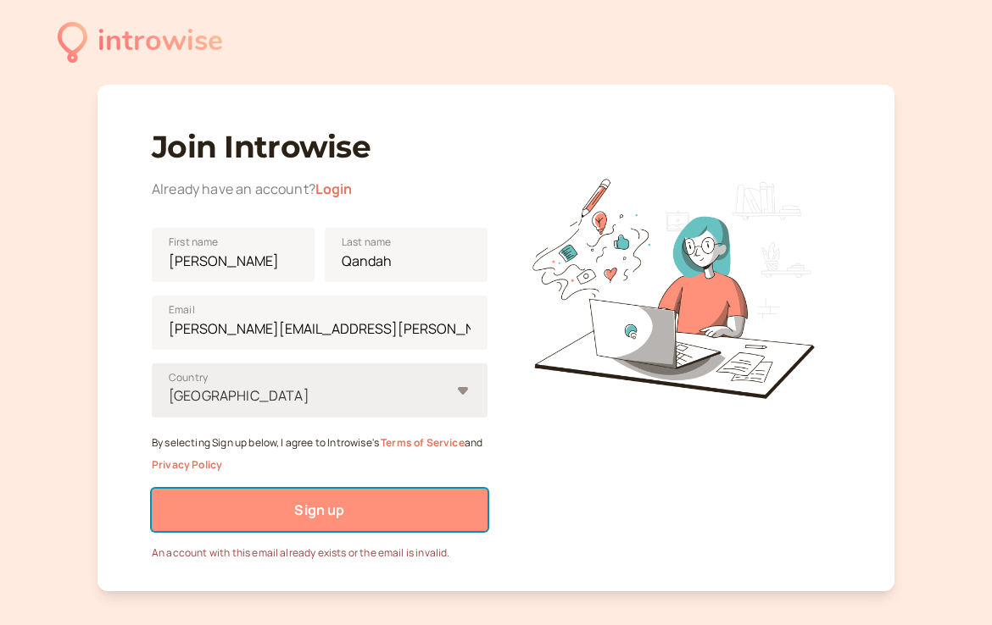
click at [364, 492] on button "Sign up" at bounding box center [320, 510] width 336 height 42
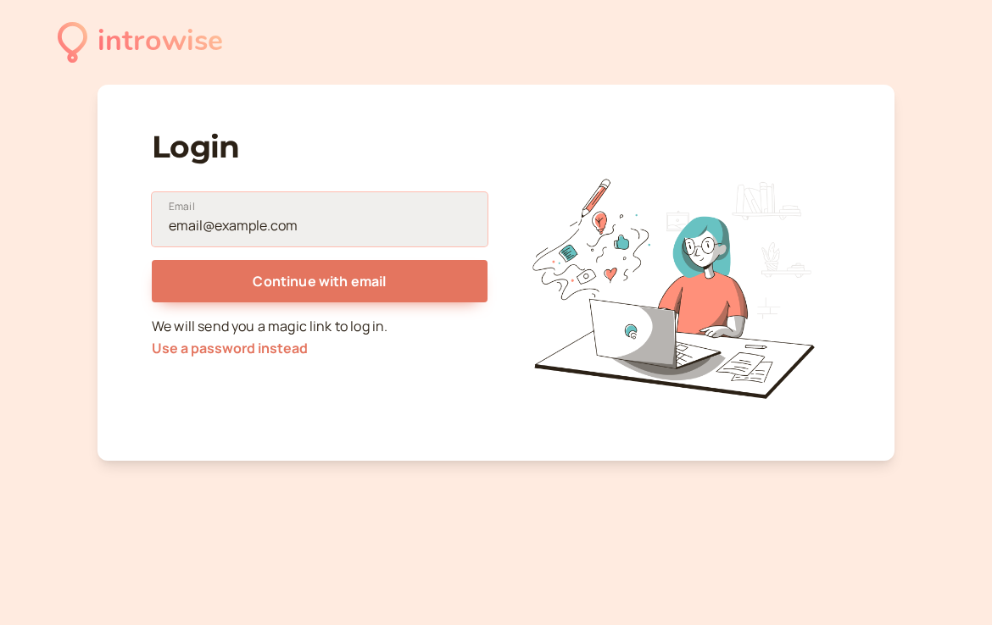
click at [279, 215] on input "Email" at bounding box center [320, 219] width 336 height 54
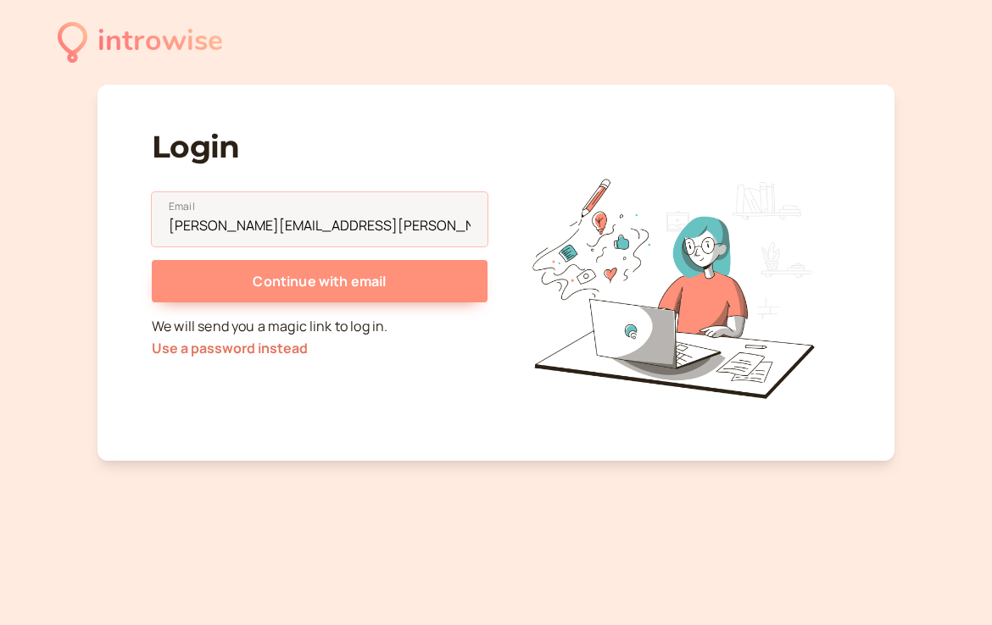
type input "heidi.qandah@gmail.com"
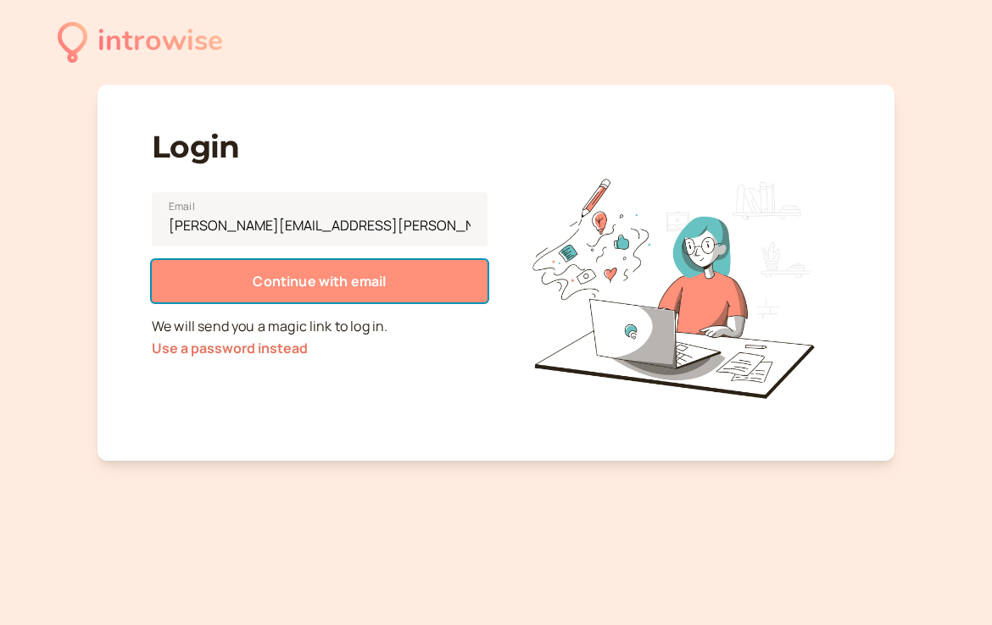
click at [170, 285] on button "Continue with email" at bounding box center [320, 281] width 336 height 42
